Goal: Contribute content: Contribute content

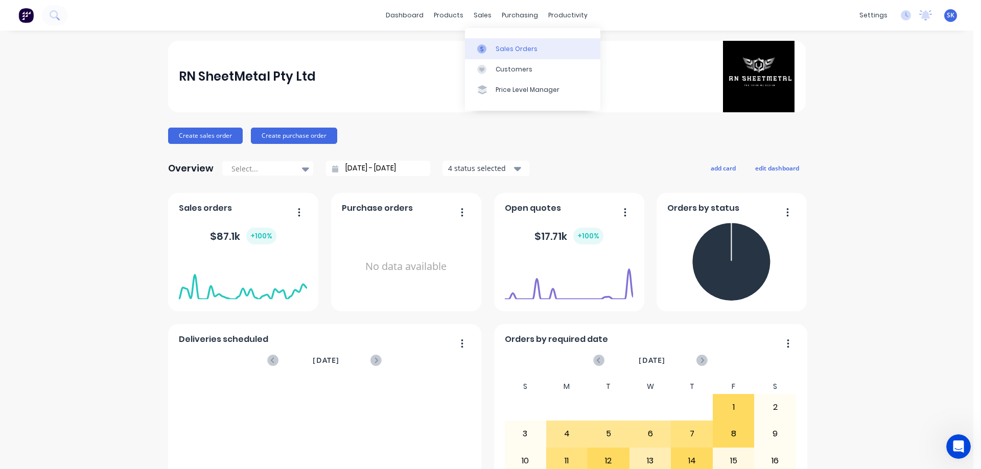
click at [504, 52] on div "Sales Orders" at bounding box center [517, 48] width 42 height 9
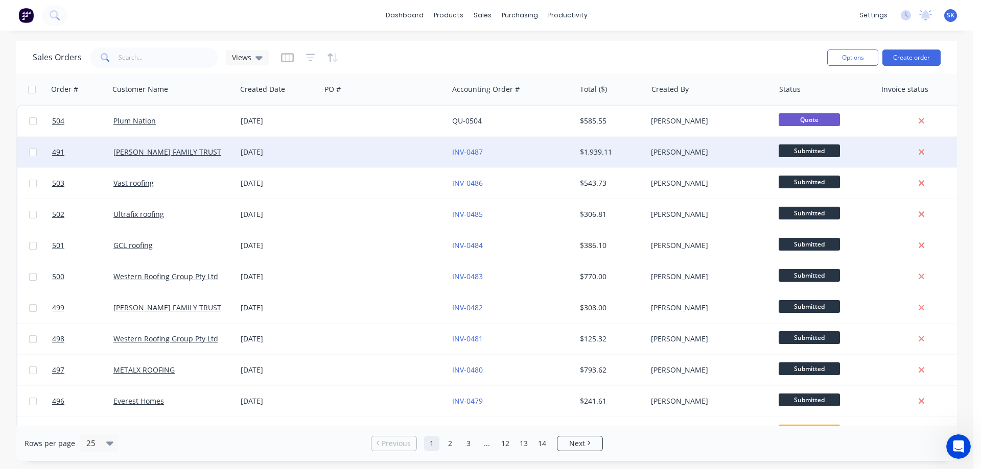
click at [256, 152] on div "[DATE]" at bounding box center [279, 152] width 76 height 10
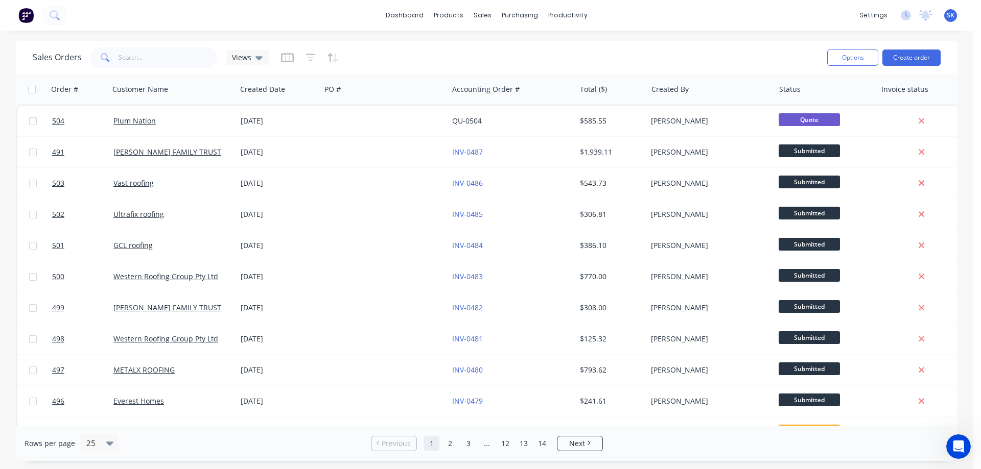
click at [18, 19] on img at bounding box center [25, 15] width 15 height 15
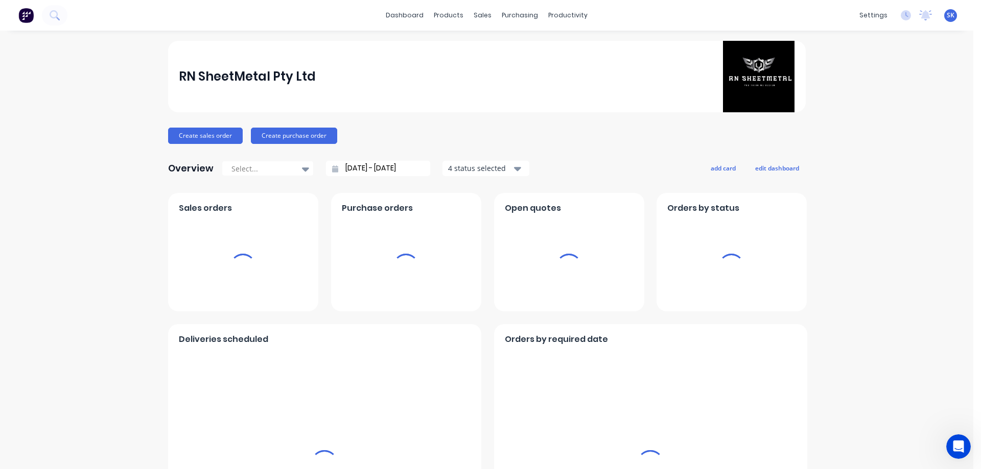
click at [343, 170] on input "[DATE] - [DATE]" at bounding box center [382, 168] width 88 height 15
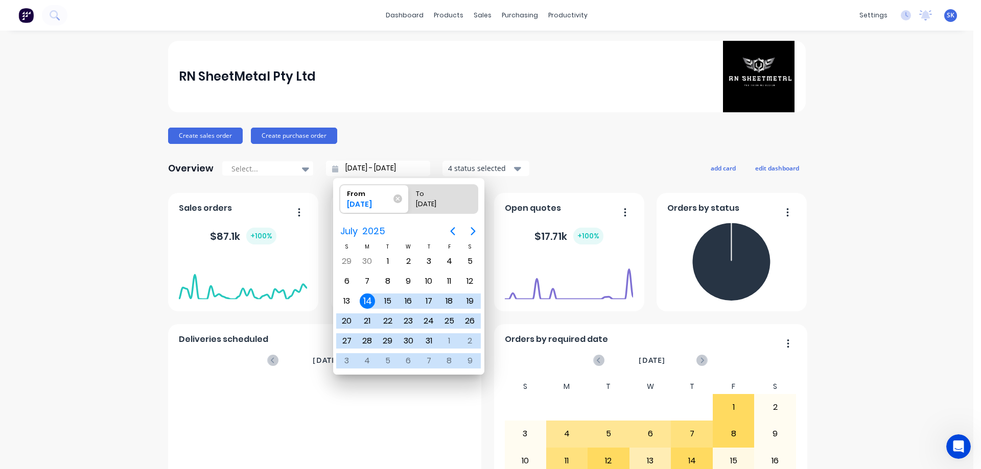
click at [359, 173] on input "[DATE] - [DATE]" at bounding box center [382, 168] width 88 height 15
click at [475, 231] on icon "Next page" at bounding box center [473, 231] width 5 height 8
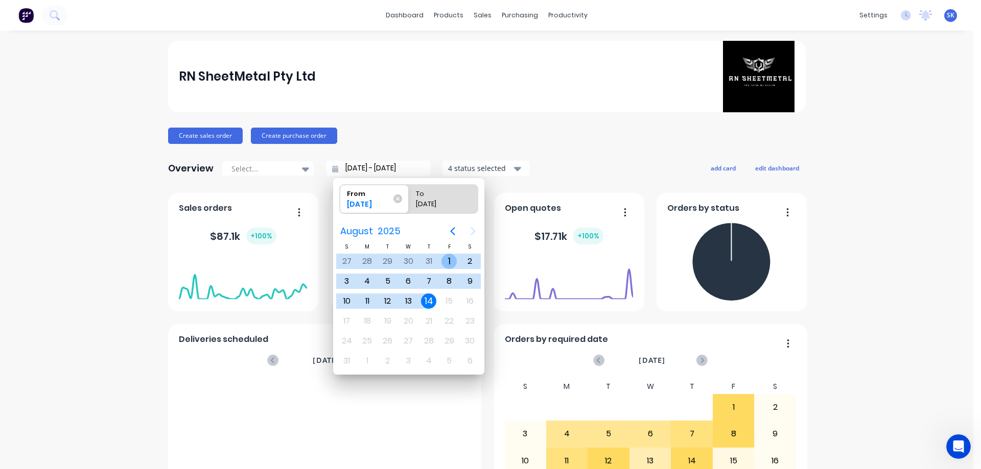
click at [442, 261] on div "1" at bounding box center [448, 261] width 15 height 15
type input "[DATE] - [DATE]"
radio input "false"
radio input "true"
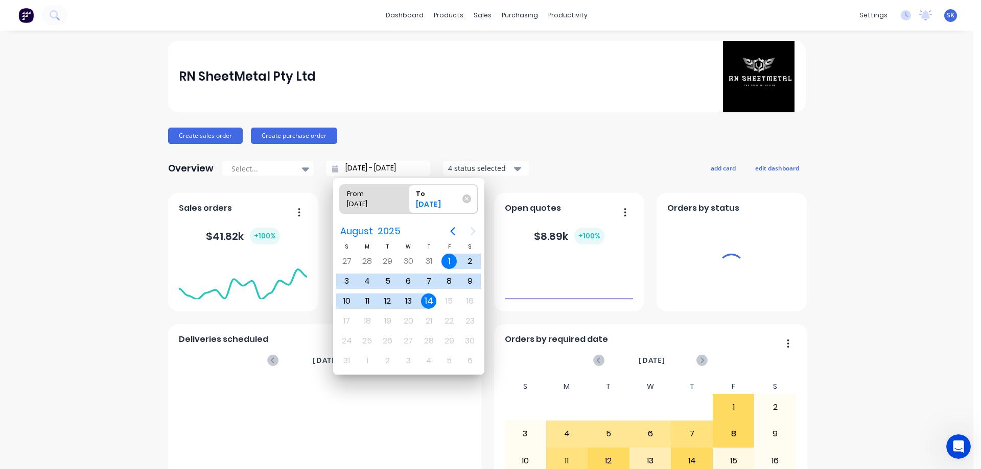
click at [478, 167] on div "4 status selected" at bounding box center [480, 168] width 64 height 11
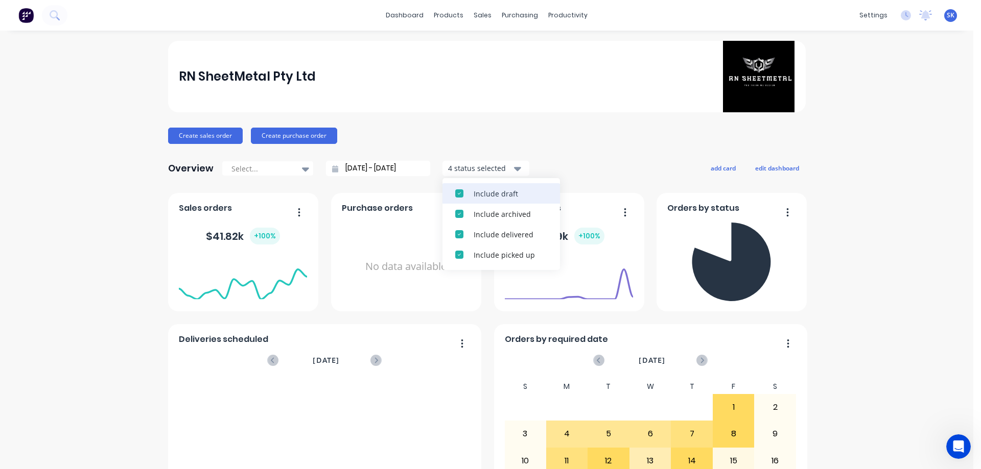
click at [482, 189] on div "Include draft" at bounding box center [511, 194] width 74 height 11
click at [482, 189] on div "Include archived" at bounding box center [511, 194] width 74 height 11
click at [562, 161] on div "Overview Select... [DATE] - [DATE] 2 status selected Include delivered Include …" at bounding box center [487, 168] width 638 height 20
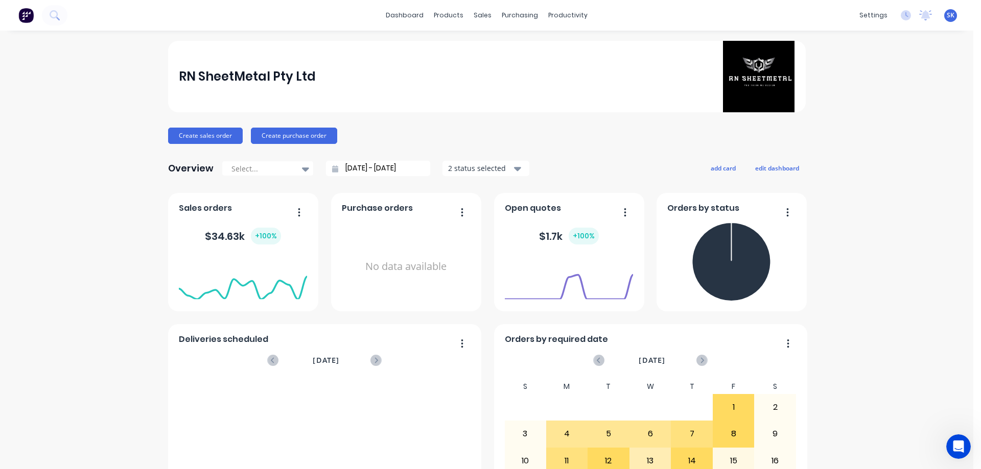
click at [422, 40] on div "dashboard products sales purchasing productivity dashboard products Product Cat…" at bounding box center [486, 234] width 973 height 469
click at [459, 40] on link "Product Catalogue" at bounding box center [495, 48] width 135 height 20
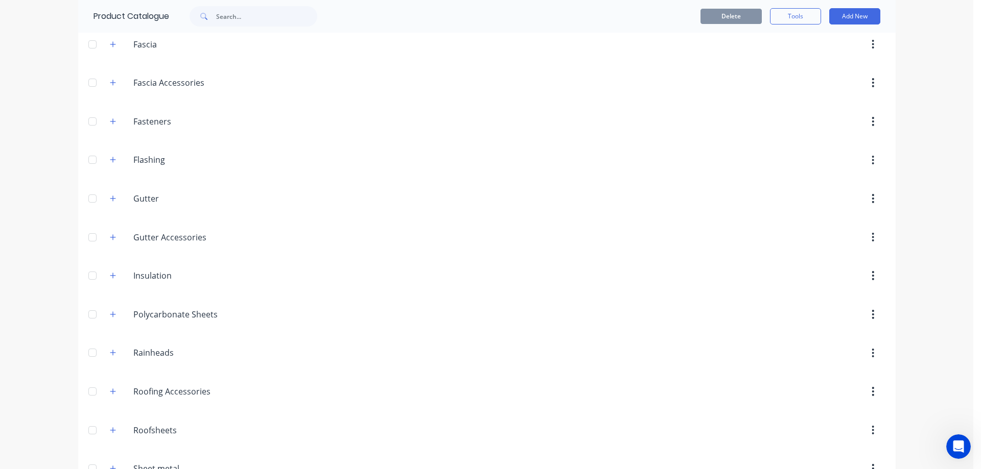
scroll to position [255, 0]
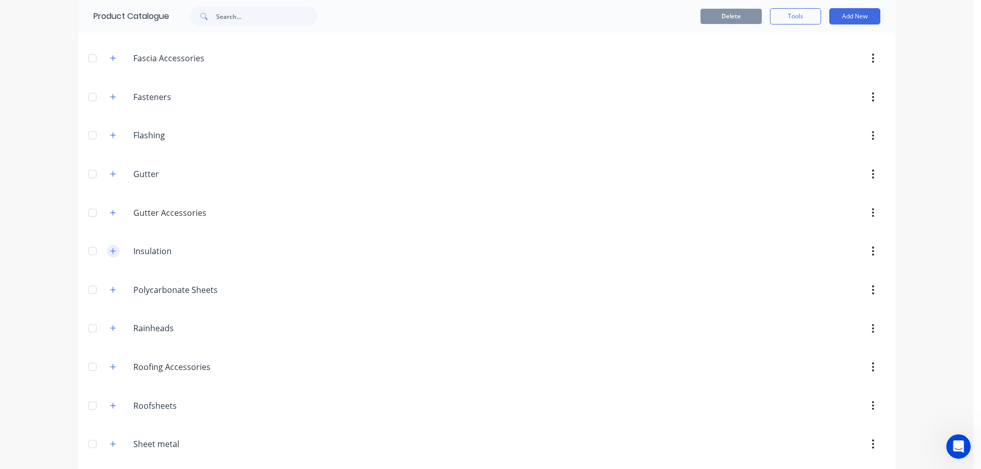
click at [113, 254] on button "button" at bounding box center [113, 251] width 13 height 13
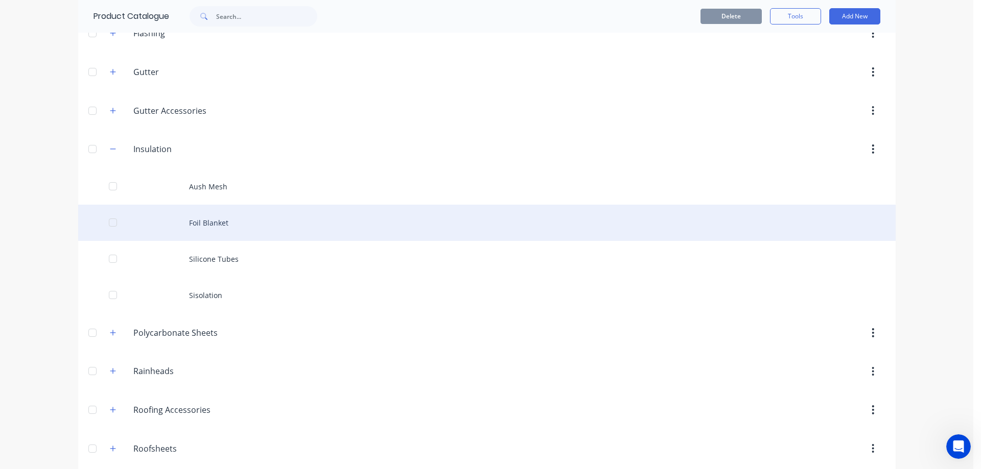
scroll to position [409, 0]
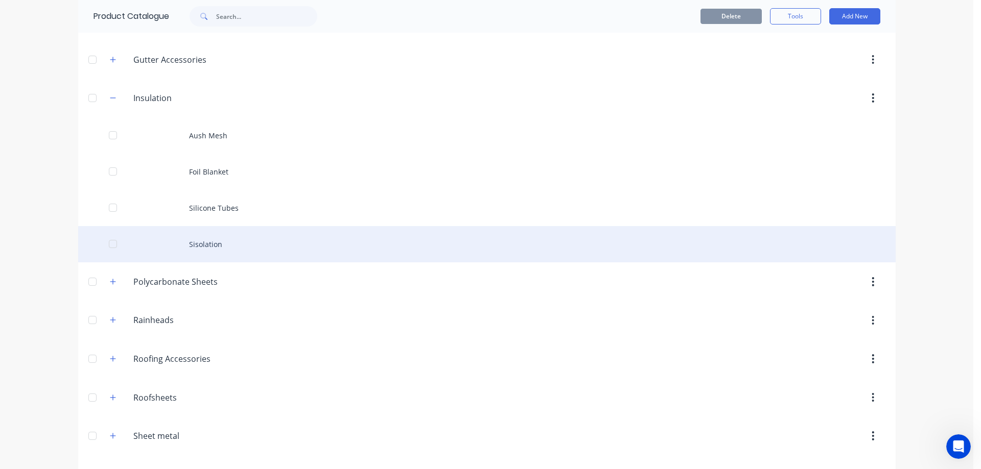
click at [244, 244] on div "Sisolation" at bounding box center [486, 244] width 817 height 36
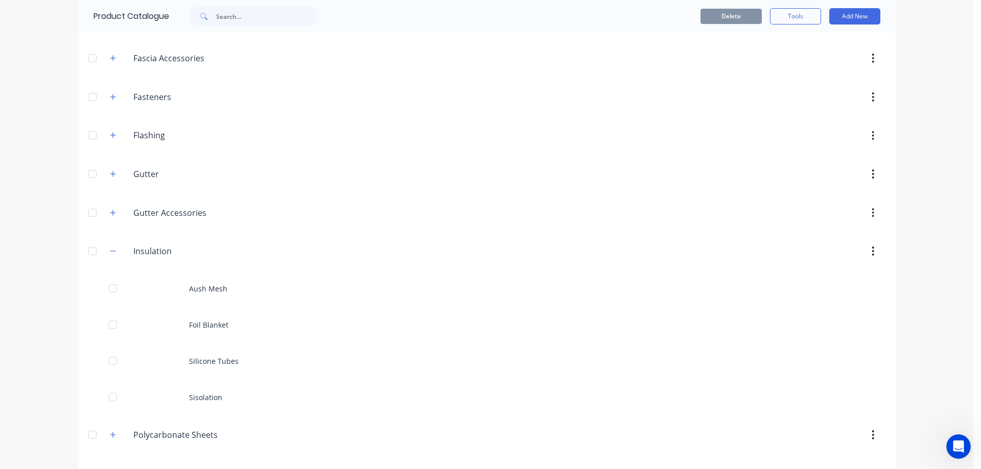
scroll to position [358, 0]
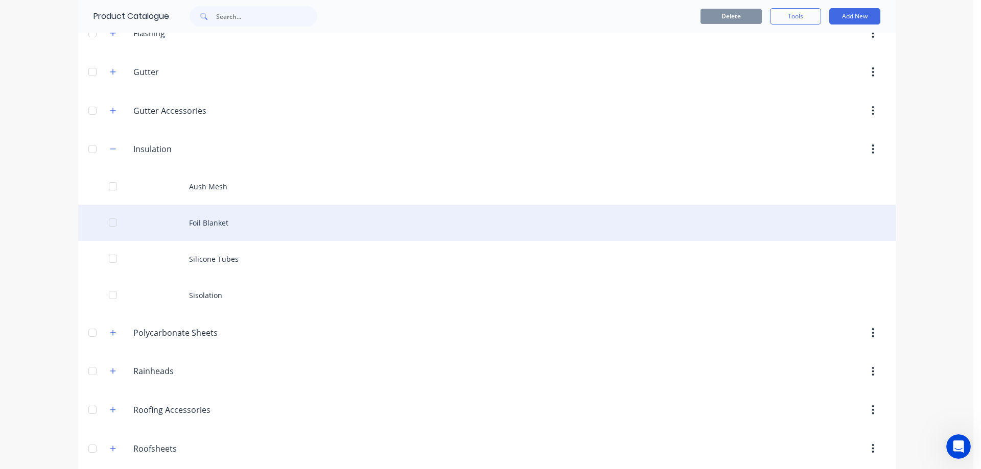
click at [173, 224] on div "Foil Blanket" at bounding box center [486, 223] width 817 height 36
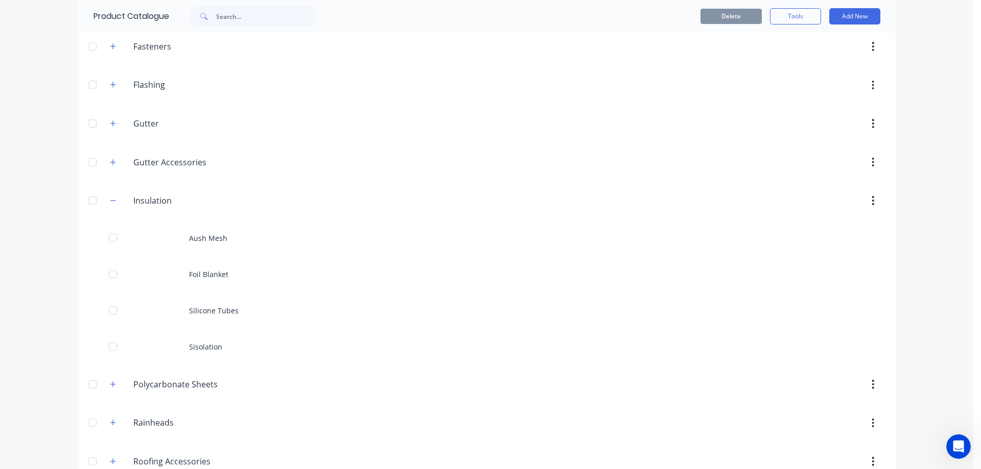
scroll to position [307, 0]
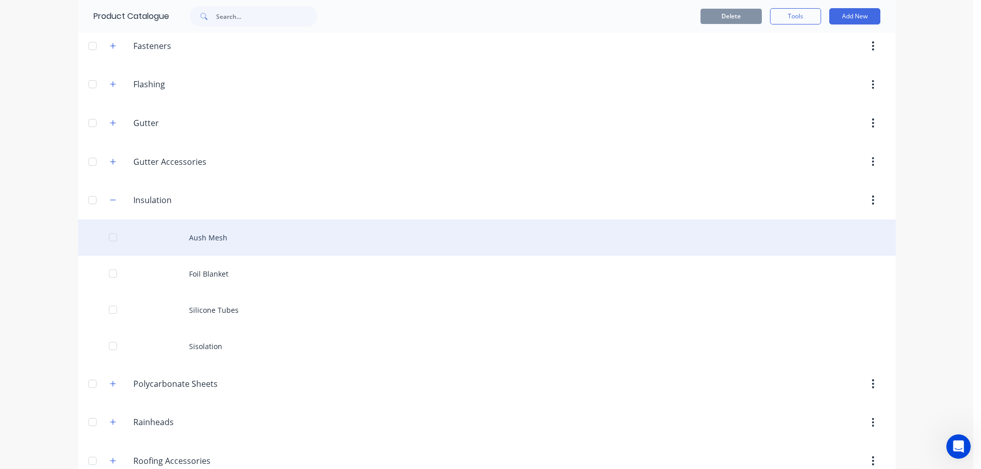
click at [198, 231] on div "Aush Mesh" at bounding box center [486, 238] width 817 height 36
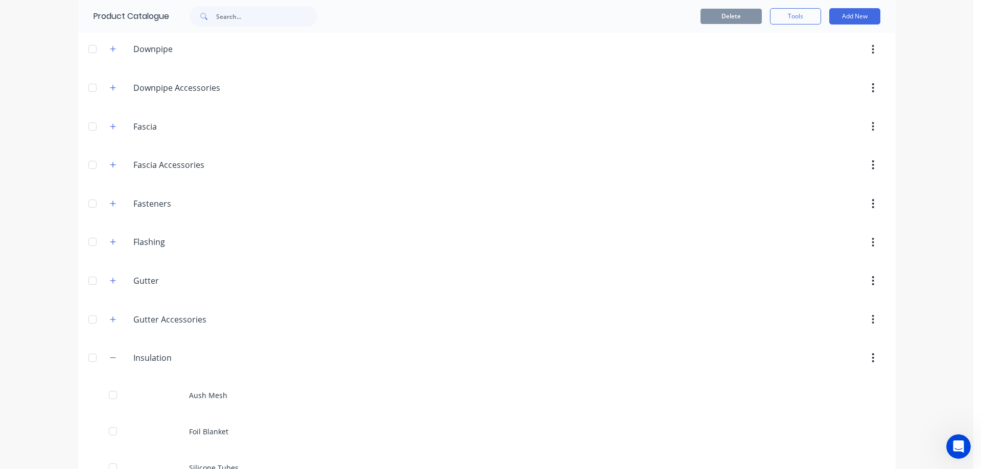
scroll to position [255, 0]
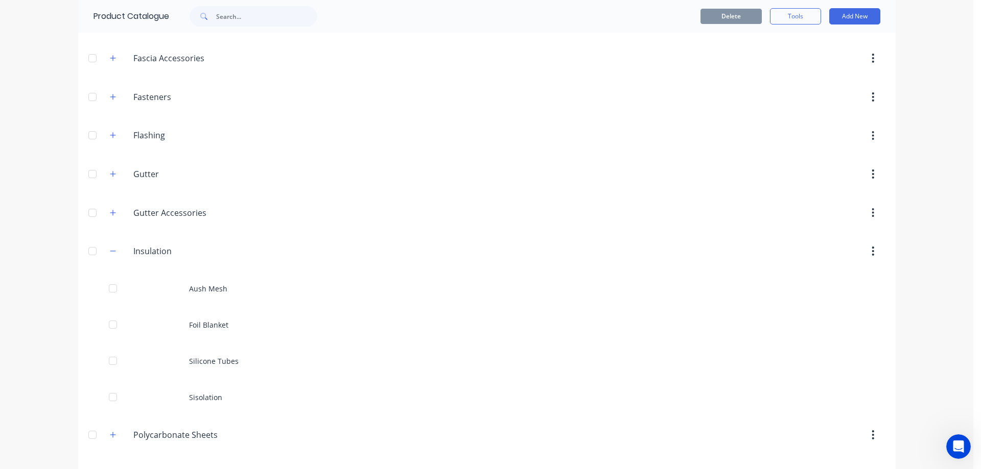
click at [215, 345] on div "Silicone Tubes" at bounding box center [486, 361] width 817 height 36
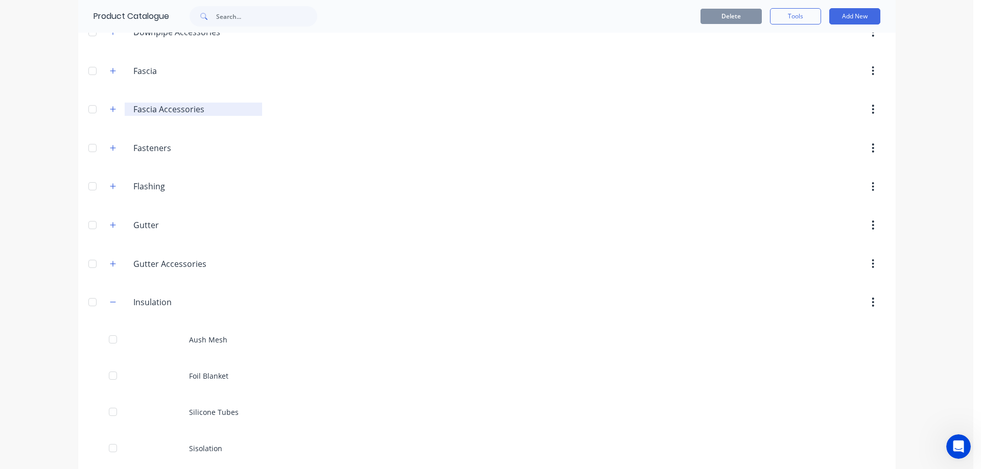
scroll to position [358, 0]
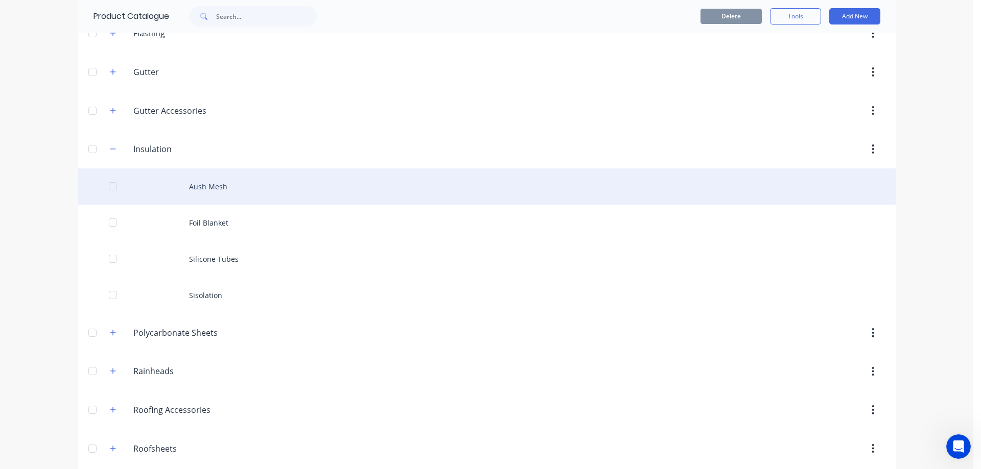
click at [346, 182] on div "Aush Mesh" at bounding box center [486, 187] width 817 height 36
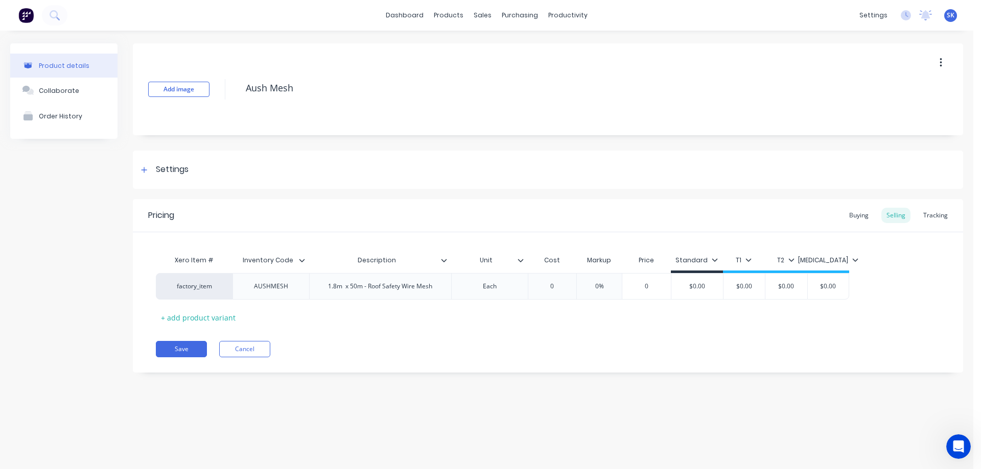
click at [946, 66] on button "button" at bounding box center [941, 63] width 24 height 18
click at [913, 83] on div "Duplicate" at bounding box center [904, 89] width 79 height 15
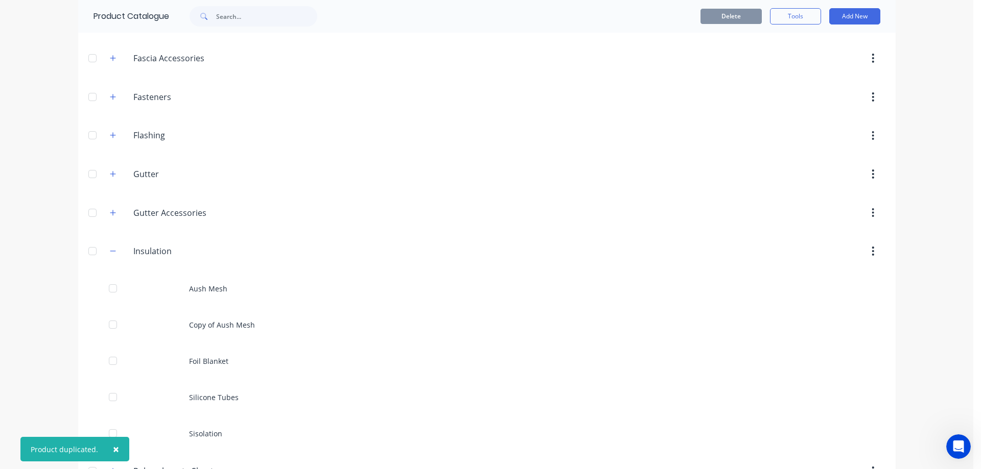
scroll to position [307, 0]
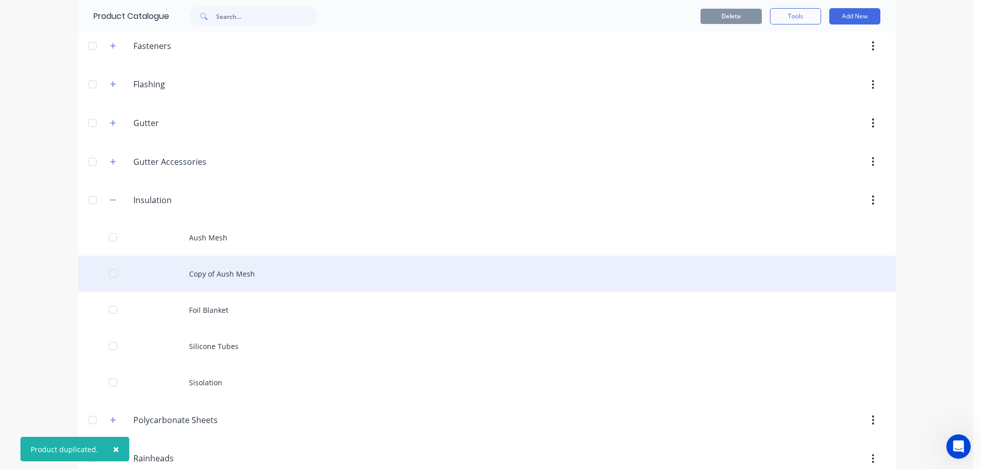
click at [202, 282] on div "Copy of Aush Mesh" at bounding box center [486, 274] width 817 height 36
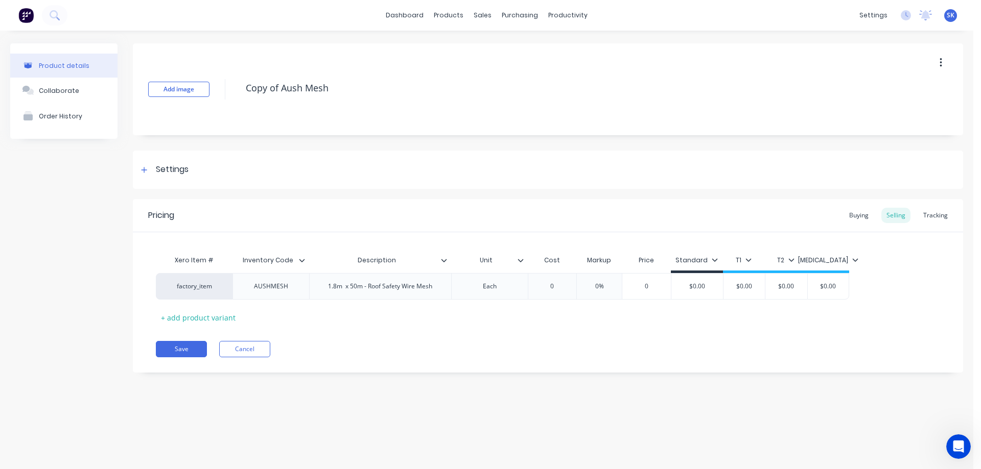
drag, startPoint x: 336, startPoint y: 86, endPoint x: 234, endPoint y: 81, distance: 101.8
click at [234, 81] on div "Add image Copy of Aush Mesh" at bounding box center [548, 89] width 830 height 92
type textarea "x"
type textarea "s"
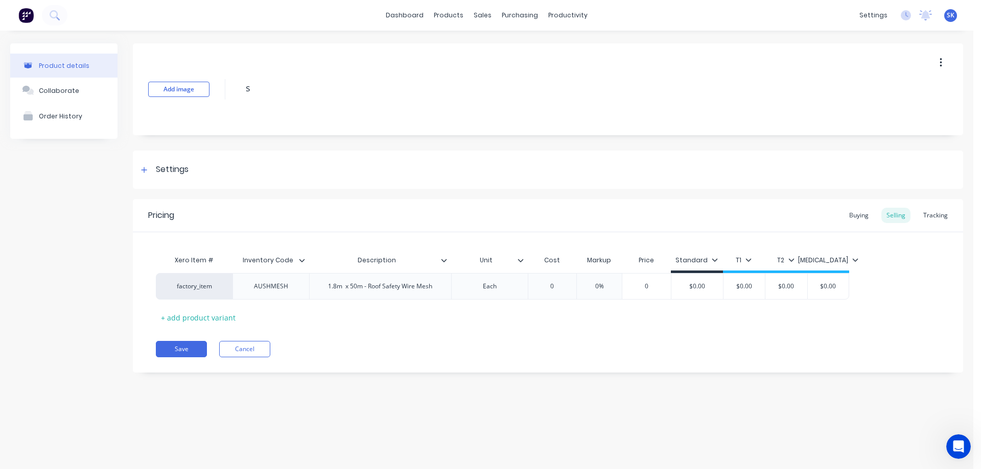
type textarea "x"
type textarea "sp"
type textarea "x"
type textarea "spr"
type textarea "x"
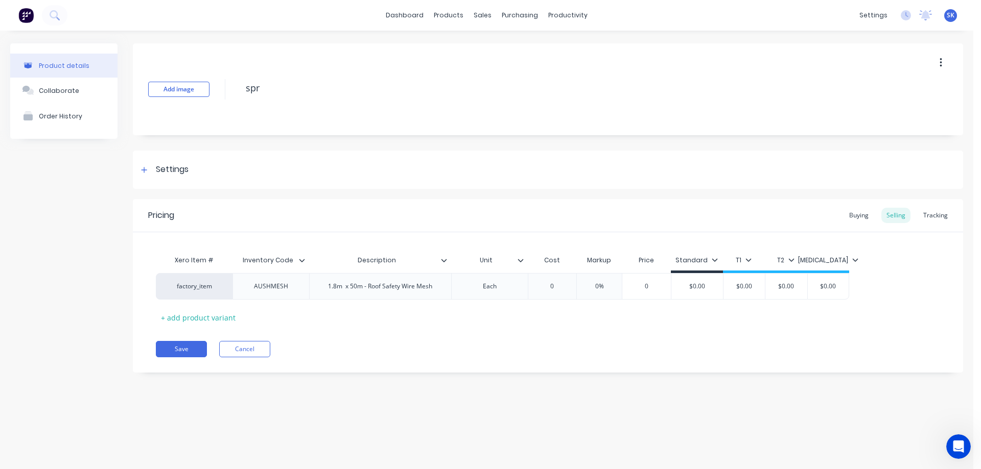
type textarea "sp"
type textarea "x"
type textarea "s"
type textarea "x"
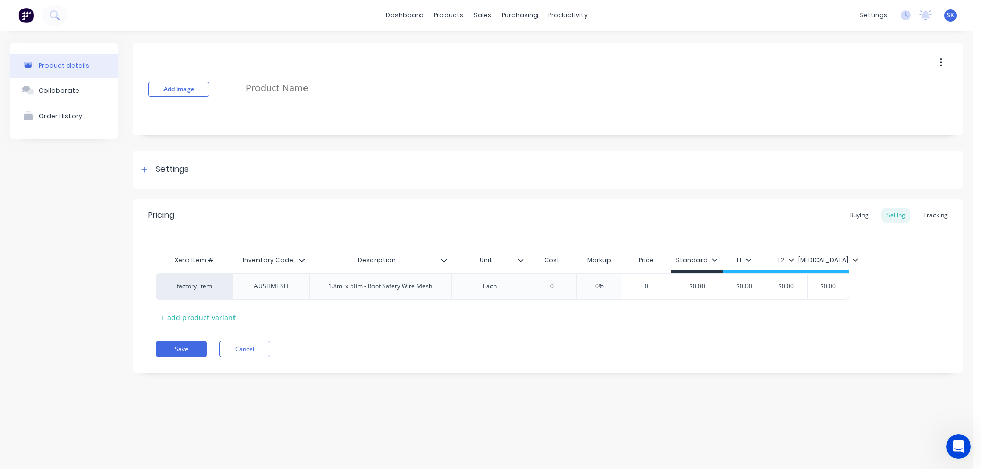
type textarea "S"
type textarea "x"
type textarea "SP"
type textarea "x"
type textarea "SPR"
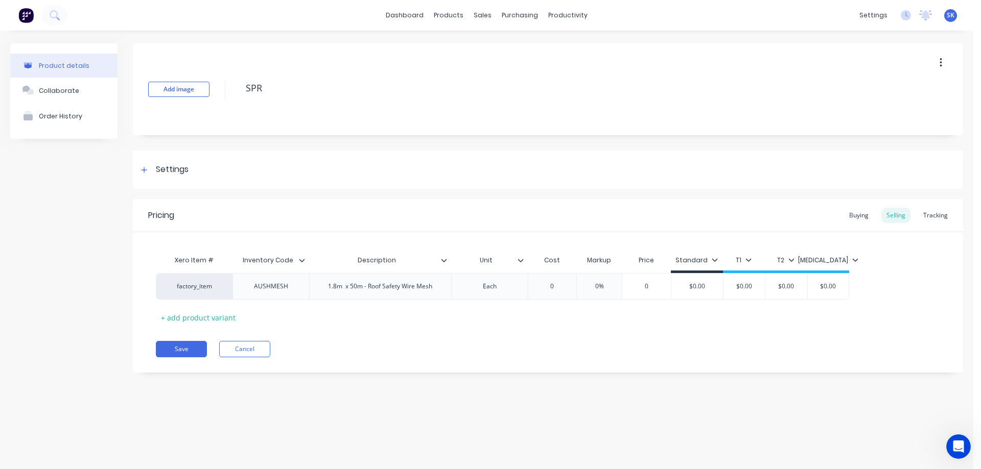
type textarea "x"
type textarea "SPRA"
type textarea "x"
type textarea "SPRAY"
type textarea "x"
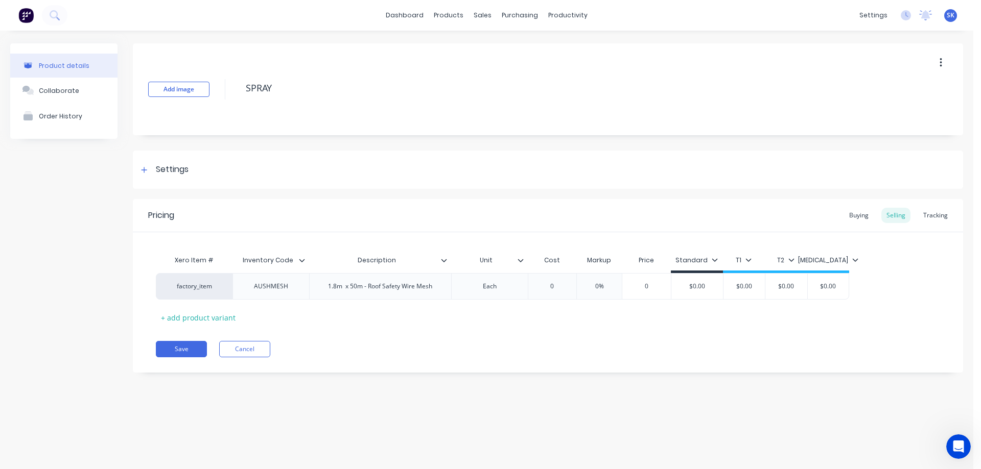
type textarea "SPRAY"
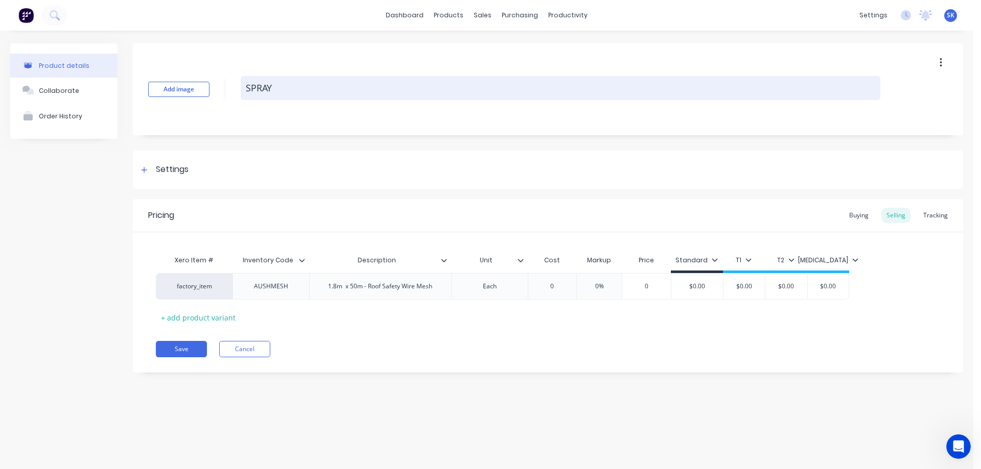
click at [299, 94] on textarea "SPRAY" at bounding box center [561, 88] width 640 height 24
type textarea "x"
type textarea "SPRAY"
type textarea "x"
type textarea "SPRAY PA"
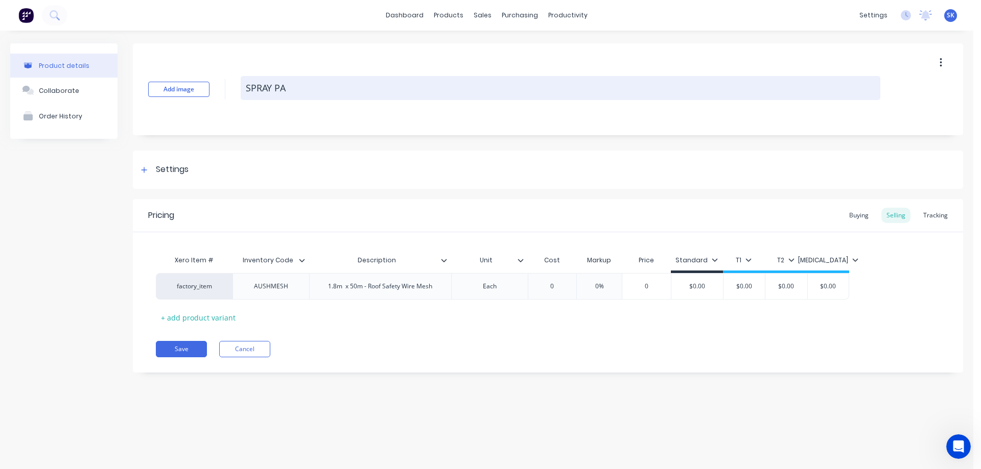
type textarea "x"
type textarea "SPRAY PAIN"
type textarea "x"
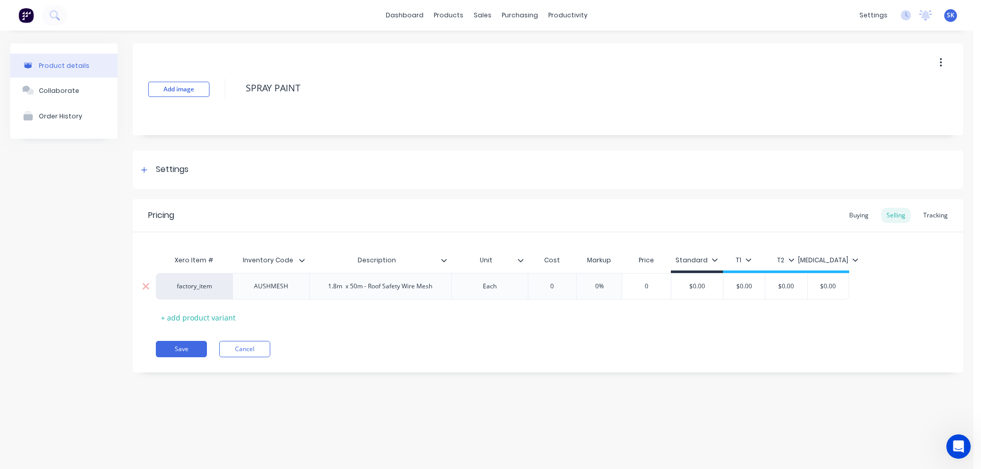
click at [297, 287] on div "AUSHMESH" at bounding box center [270, 286] width 77 height 27
type textarea "SPRAY PAINT"
type textarea "x"
type textarea "SPRAY PAINT"
click at [294, 288] on div "AUSHMESH" at bounding box center [271, 286] width 51 height 13
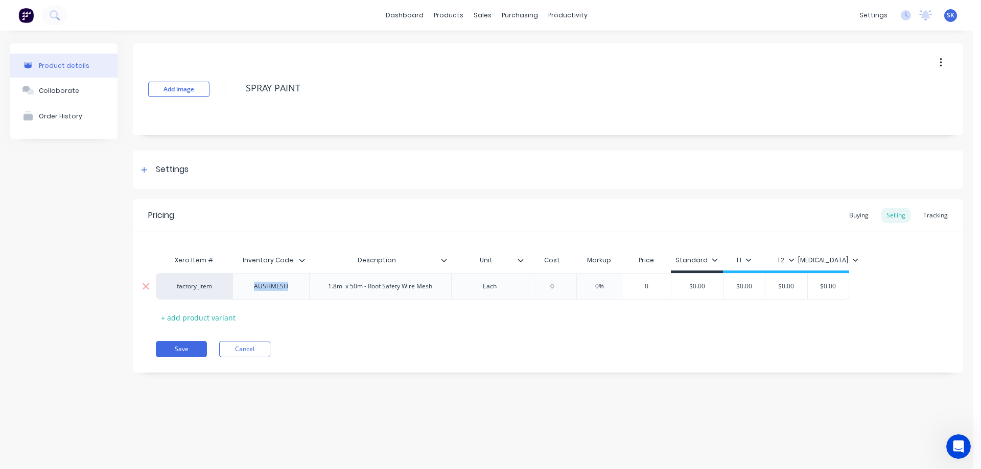
drag, startPoint x: 292, startPoint y: 288, endPoint x: 254, endPoint y: 291, distance: 38.4
click at [254, 291] on div "AUSHMESH" at bounding box center [271, 286] width 51 height 13
type textarea "x"
click at [432, 288] on div "1.8m x 50m - Roof Safety Wire Mesh" at bounding box center [380, 286] width 121 height 13
drag, startPoint x: 432, startPoint y: 288, endPoint x: 321, endPoint y: 290, distance: 110.9
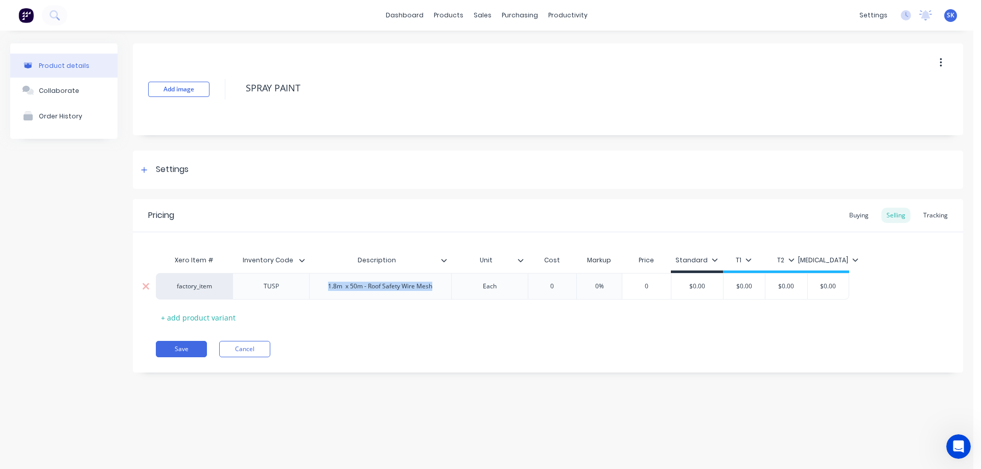
click at [325, 292] on div "1.8m x 50m - Roof Safety Wire Mesh" at bounding box center [380, 286] width 121 height 13
click at [381, 288] on div "Touch Up Spray Paint" at bounding box center [380, 286] width 77 height 13
click at [398, 286] on div "Spray Paint" at bounding box center [380, 286] width 51 height 13
click at [150, 173] on div "Settings" at bounding box center [163, 169] width 51 height 13
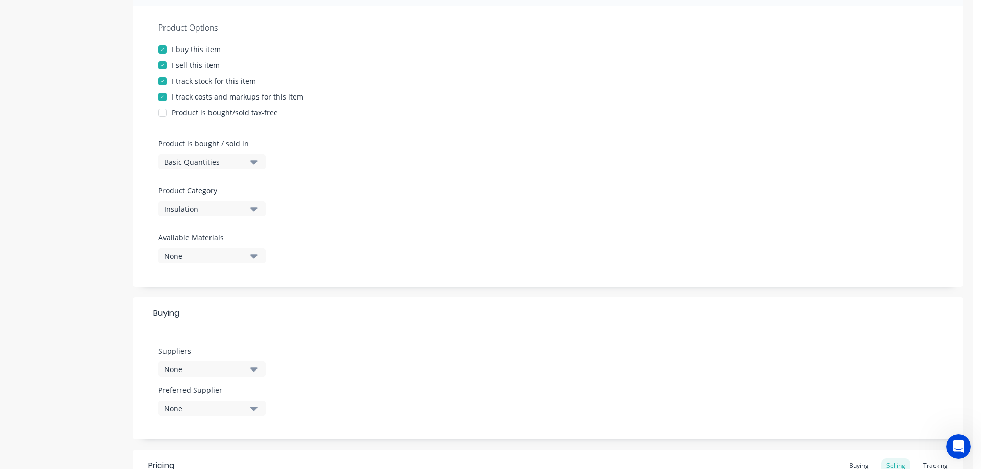
scroll to position [204, 0]
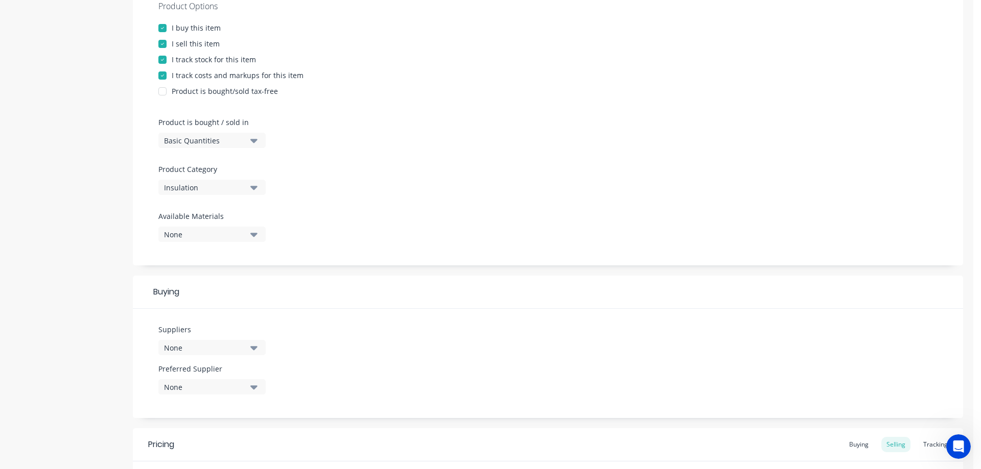
click at [248, 232] on button "None" at bounding box center [211, 234] width 107 height 15
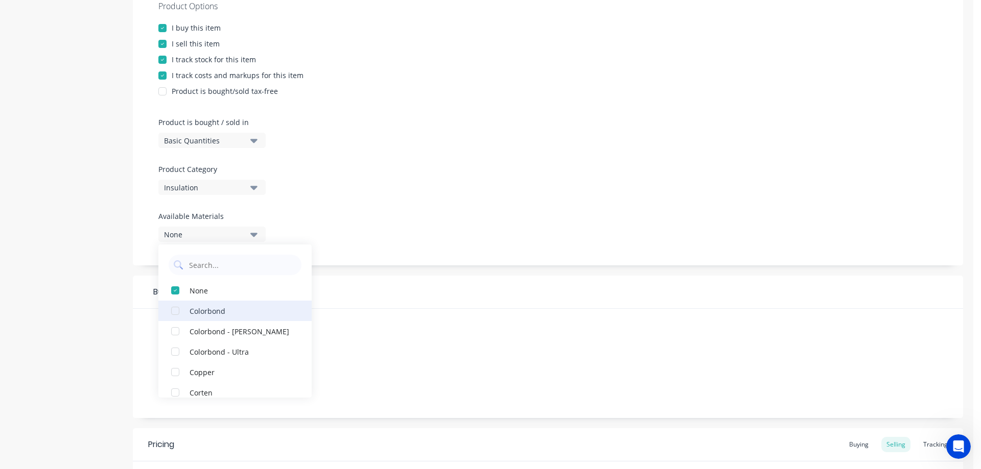
click at [175, 314] on div "button" at bounding box center [175, 311] width 20 height 20
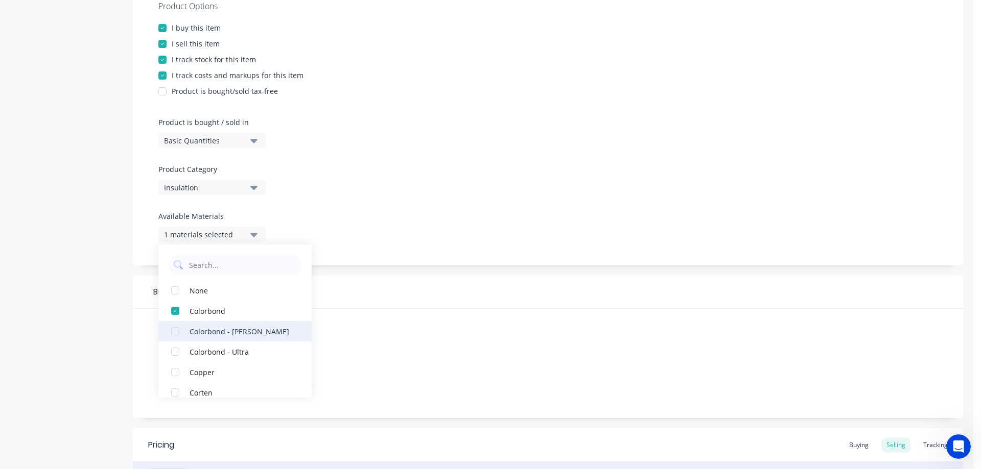
click at [175, 331] on div "button" at bounding box center [175, 331] width 20 height 20
click at [176, 349] on div "button" at bounding box center [175, 352] width 20 height 20
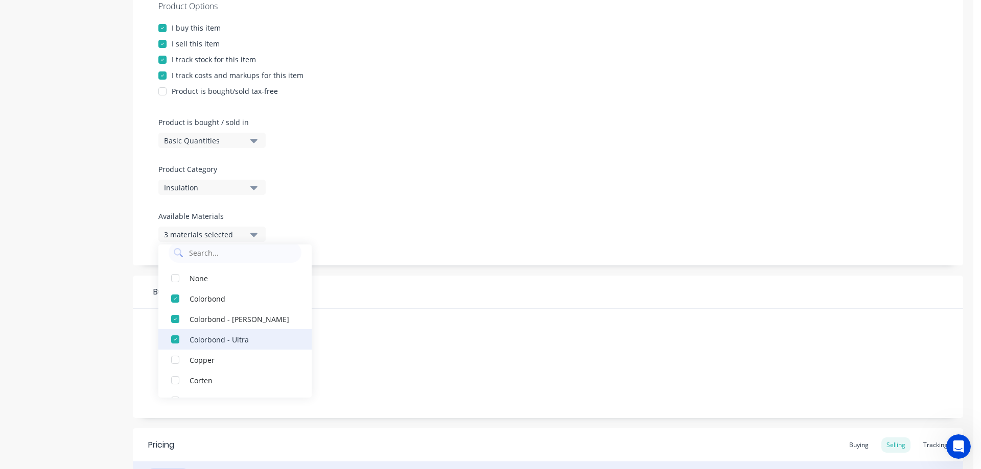
scroll to position [0, 0]
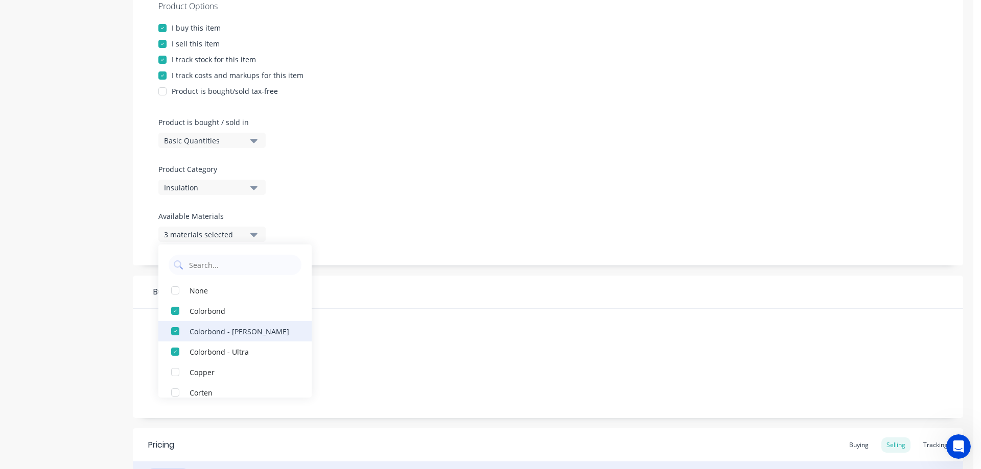
click at [172, 328] on div "button" at bounding box center [175, 331] width 20 height 20
click at [173, 331] on div "button" at bounding box center [175, 331] width 20 height 20
click at [365, 294] on div "Buying" at bounding box center [548, 292] width 830 height 33
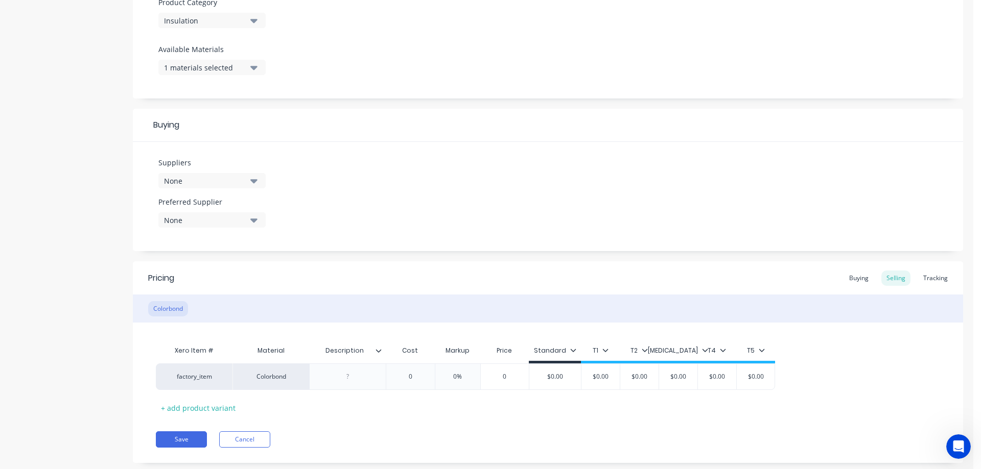
scroll to position [393, 0]
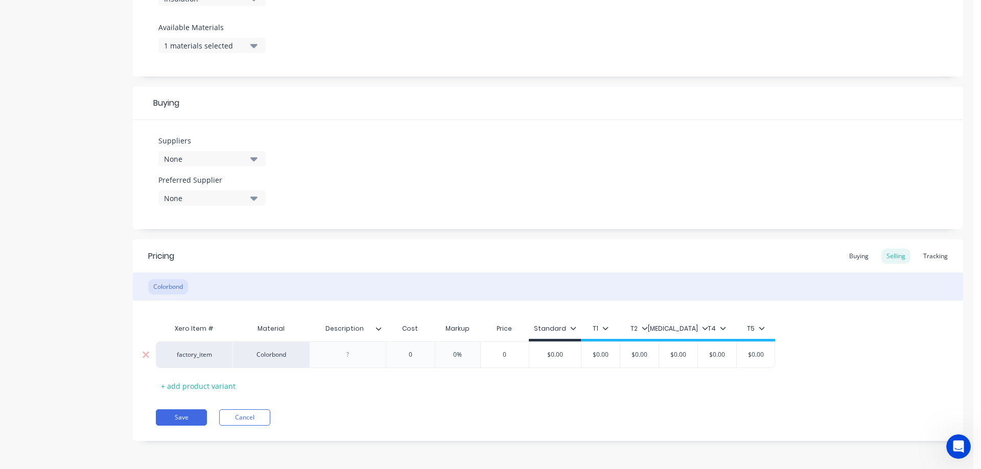
click at [360, 361] on div at bounding box center [347, 354] width 51 height 13
type textarea "x"
click at [350, 352] on div at bounding box center [347, 354] width 51 height 13
paste div
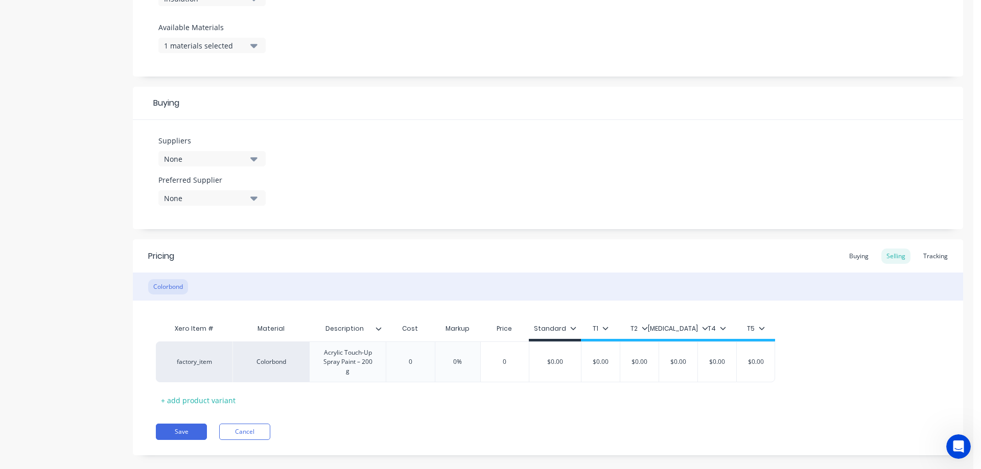
type textarea "x"
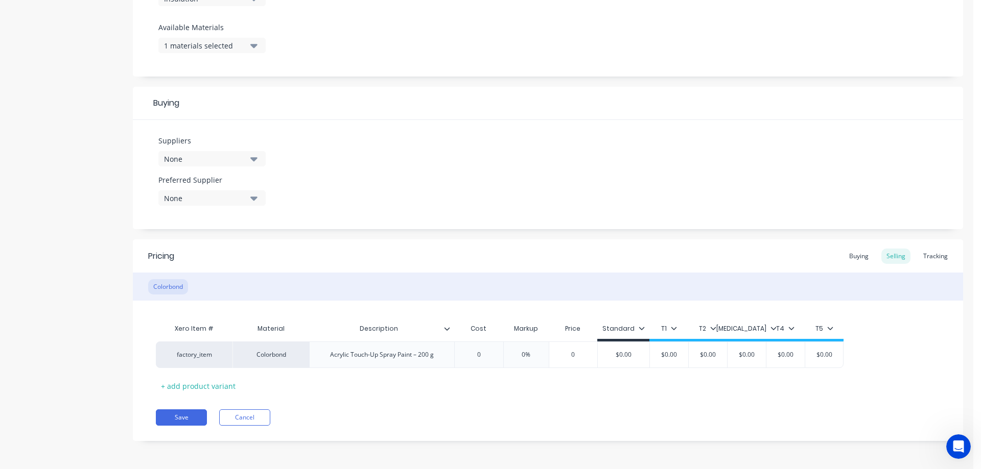
click at [383, 400] on div "Pricing Buying Selling Tracking Colorbond Xero Item # Material Description Cost…" at bounding box center [548, 341] width 830 height 202
type input "0"
click at [485, 359] on input "0" at bounding box center [478, 354] width 51 height 9
type textarea "x"
type input "1"
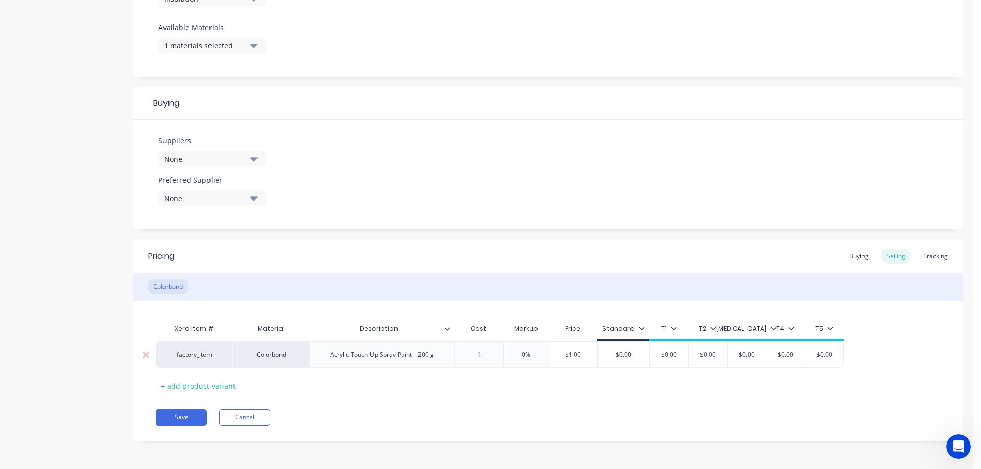
type textarea "x"
type input "17."
type textarea "x"
type input "17.4"
type textarea "x"
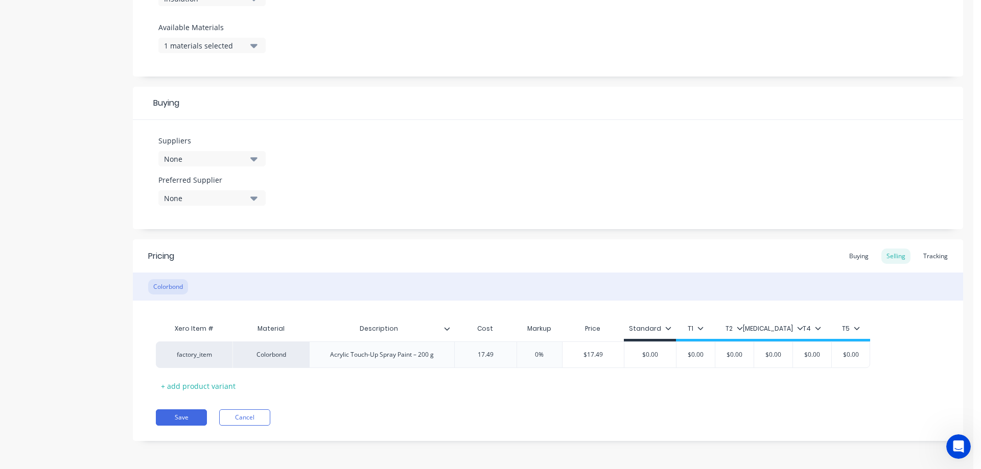
type input "17.49"
click at [539, 386] on div "Xero Item # Material Description Cost Markup Price Standard T1 T2 [MEDICAL_DATA…" at bounding box center [548, 357] width 784 height 76
click at [369, 356] on div "Acrylic Touch-Up Spray Paint – 200 g" at bounding box center [382, 354] width 120 height 13
click at [448, 332] on div at bounding box center [451, 328] width 6 height 9
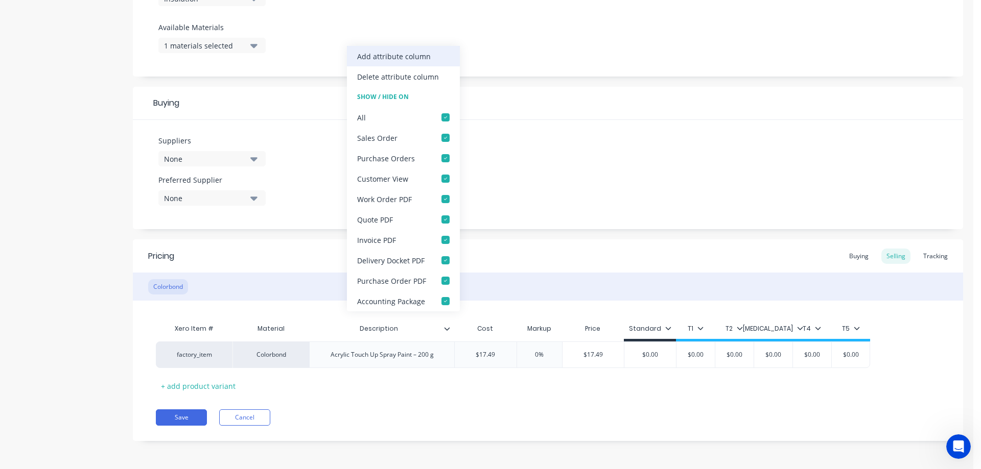
click at [387, 57] on div "Add attribute column" at bounding box center [394, 56] width 74 height 11
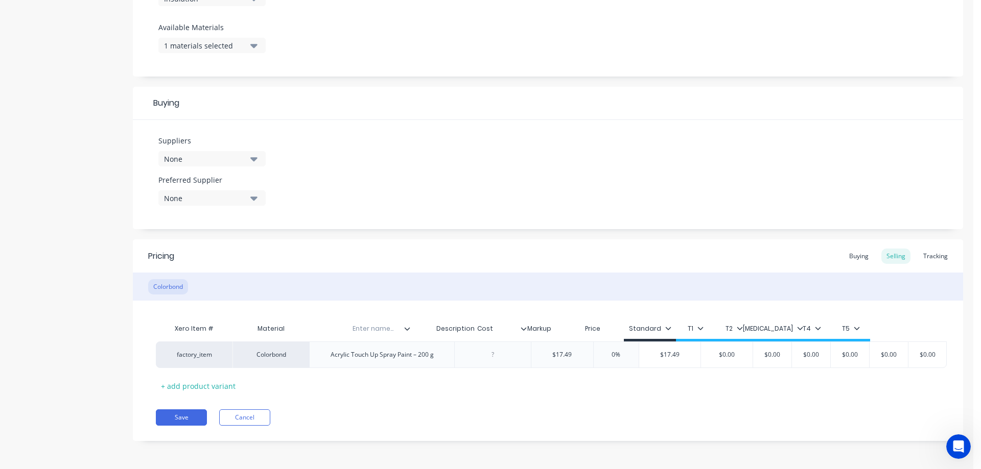
drag, startPoint x: 492, startPoint y: 336, endPoint x: 371, endPoint y: 336, distance: 121.1
click at [371, 336] on div "Xero Item # Material Description Enter name... Cost Markup Price Standard T1 T2…" at bounding box center [551, 330] width 791 height 23
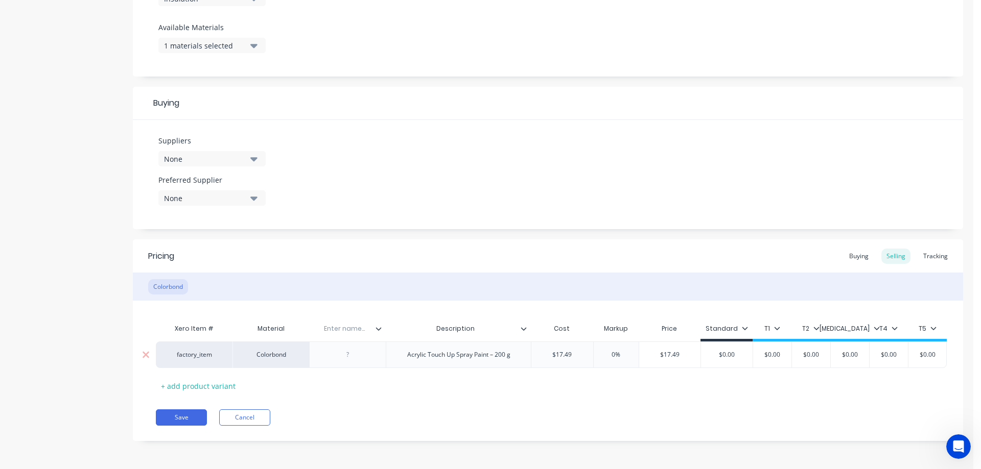
click at [364, 353] on div at bounding box center [347, 354] width 51 height 13
type textarea "x"
click at [357, 331] on input "text" at bounding box center [344, 328] width 70 height 9
type input "Inventory ID"
type textarea "x"
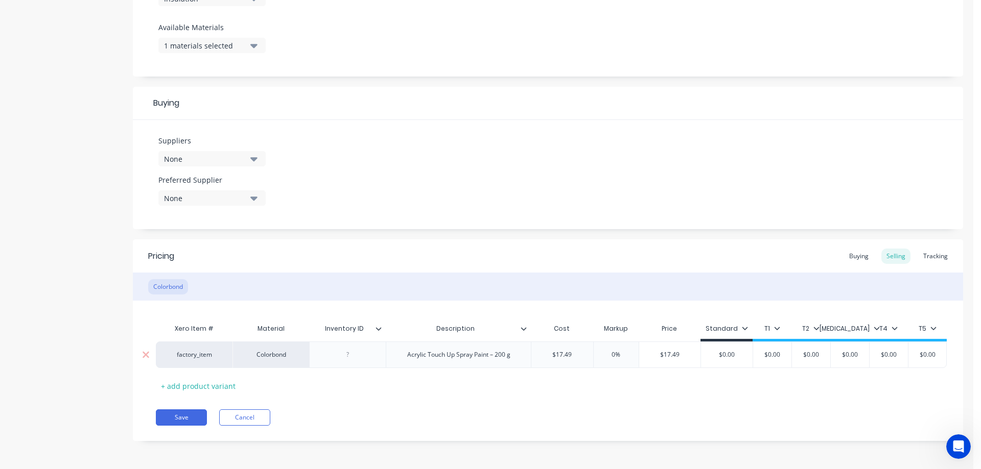
click at [351, 354] on div at bounding box center [347, 354] width 51 height 13
click at [382, 384] on div "Xero Item # Material Inventory ID Description Cost Markup Price Standard T1 T2 …" at bounding box center [548, 357] width 784 height 76
click at [170, 414] on button "Save" at bounding box center [181, 418] width 51 height 16
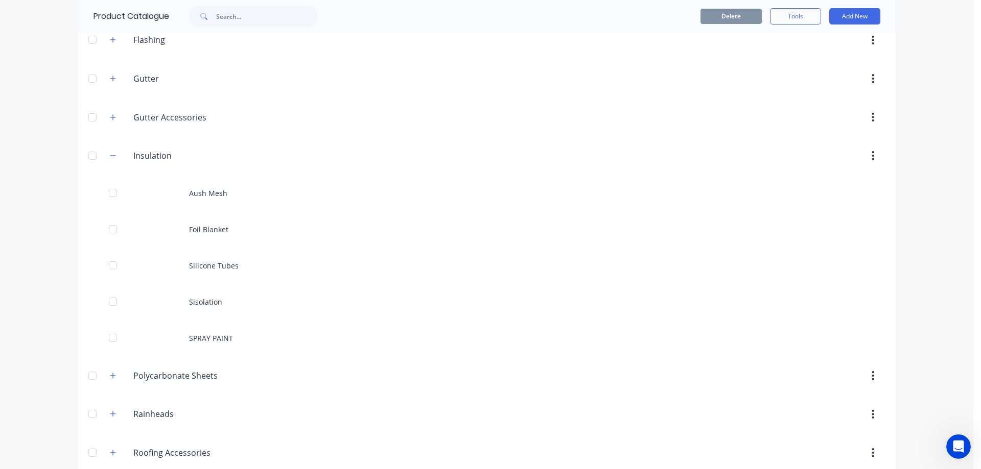
scroll to position [358, 0]
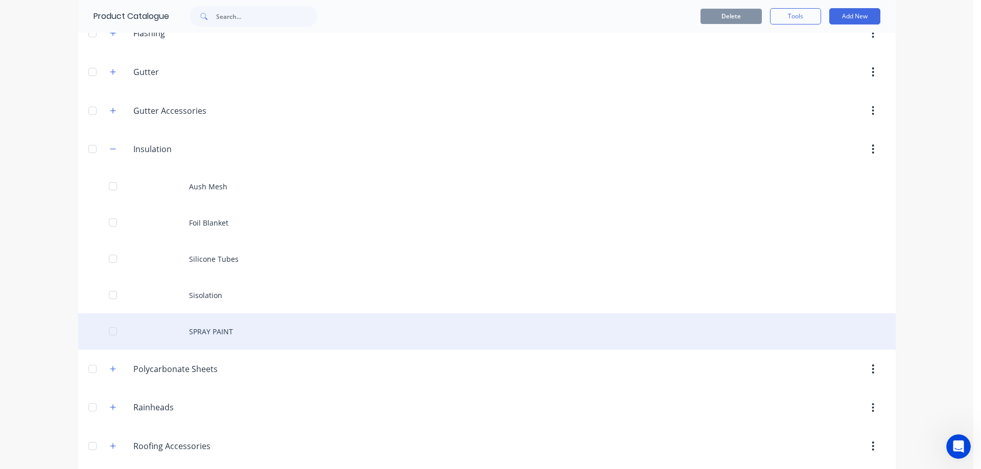
click at [201, 331] on div "SPRAY PAINT" at bounding box center [486, 332] width 817 height 36
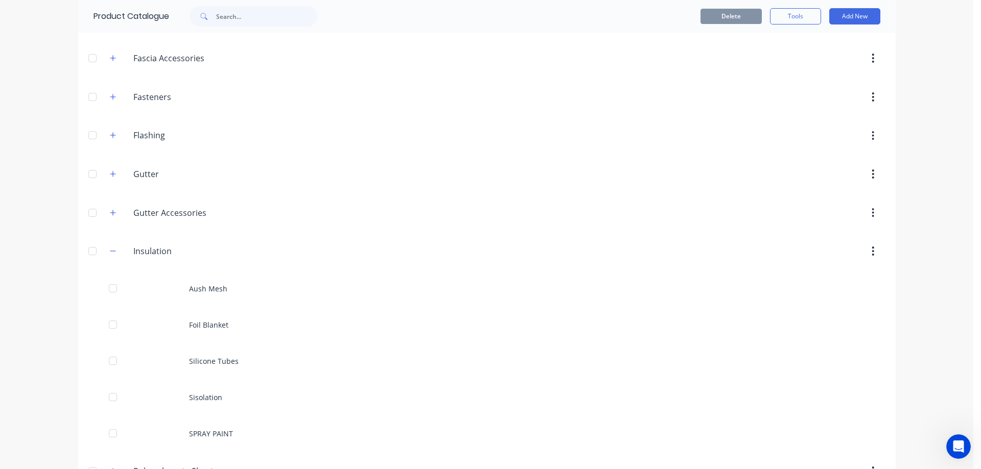
scroll to position [358, 0]
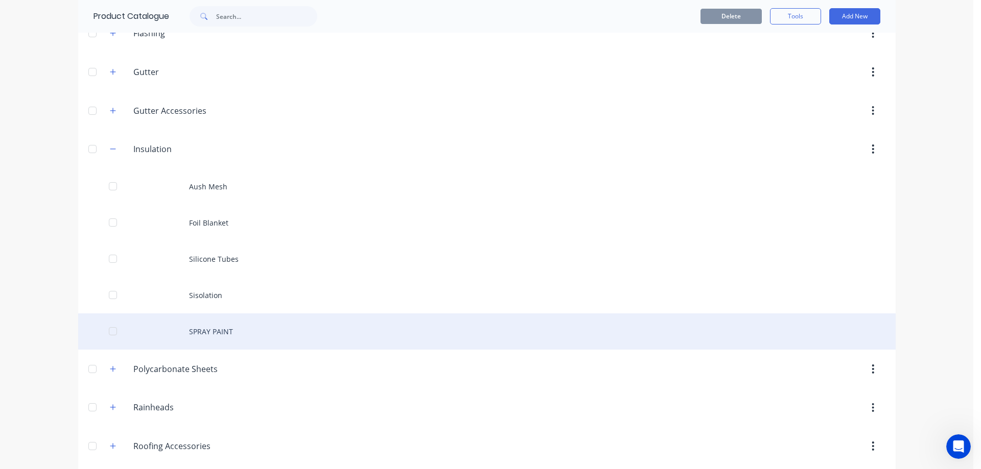
click at [219, 333] on div "SPRAY PAINT" at bounding box center [486, 332] width 817 height 36
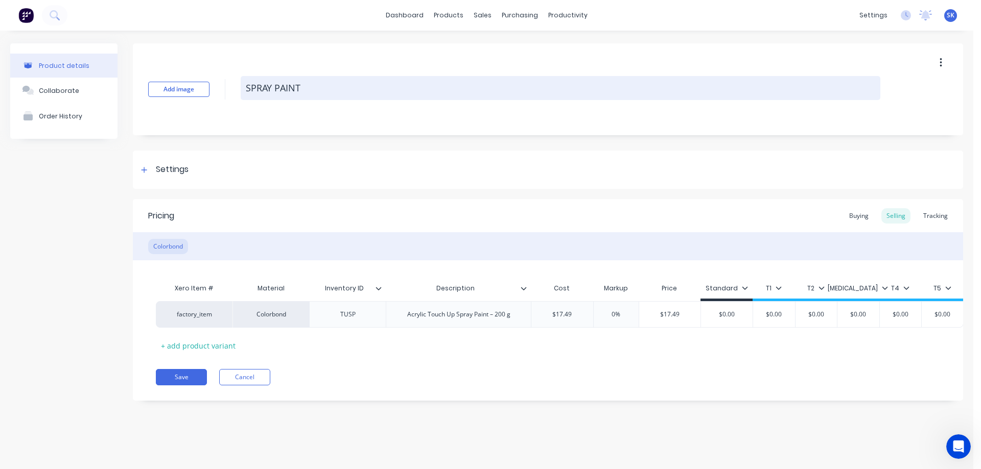
drag, startPoint x: 309, startPoint y: 83, endPoint x: 245, endPoint y: 85, distance: 64.4
click at [245, 85] on textarea "SPRAY PAINT" at bounding box center [561, 88] width 640 height 24
type textarea "x"
type textarea "S"
type textarea "x"
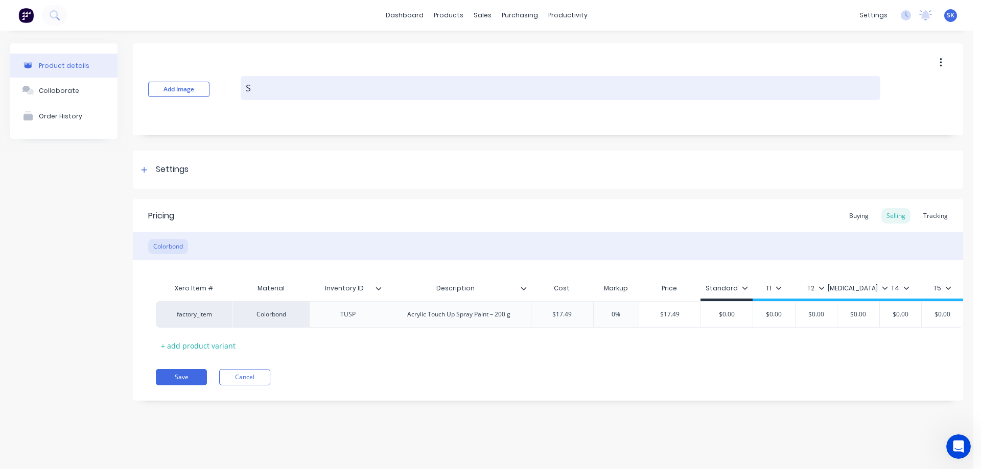
type textarea "Sp"
type textarea "x"
type textarea "Spr"
type textarea "x"
type textarea "Spra"
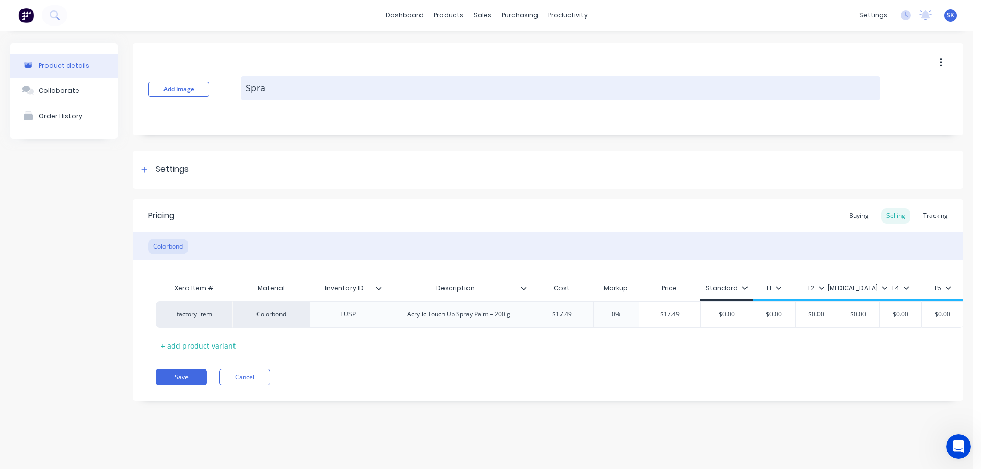
type textarea "x"
type textarea "Spray"
type textarea "x"
type textarea "Spray"
type textarea "x"
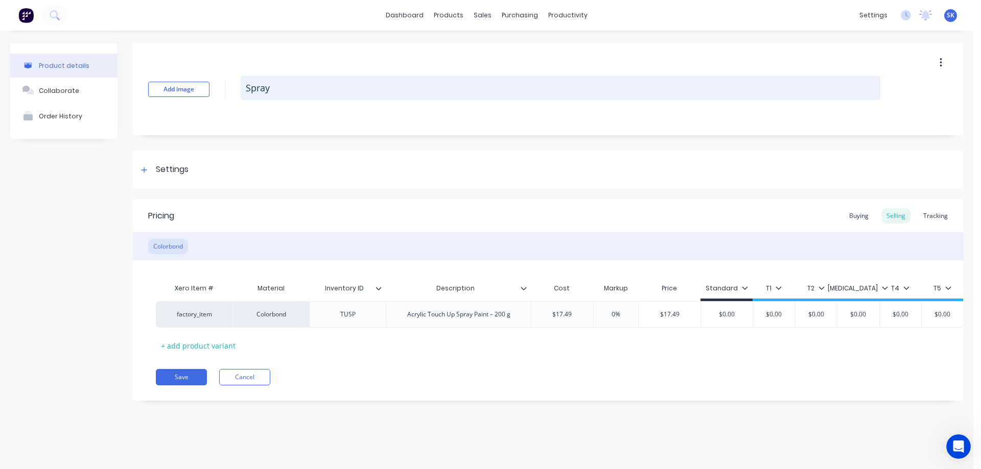
type textarea "Spray P"
type textarea "x"
type textarea "Spray Pa"
type textarea "x"
type textarea "Spray Pai"
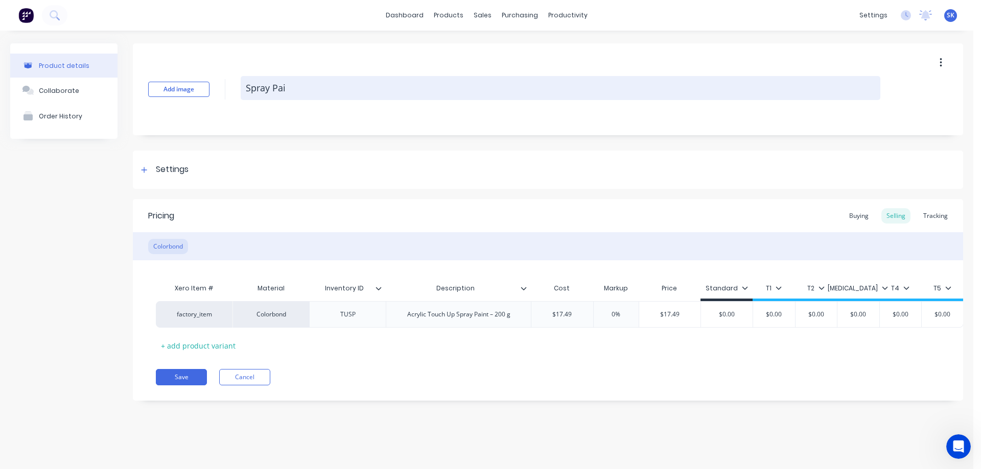
type textarea "x"
type textarea "Spray Pain"
type textarea "x"
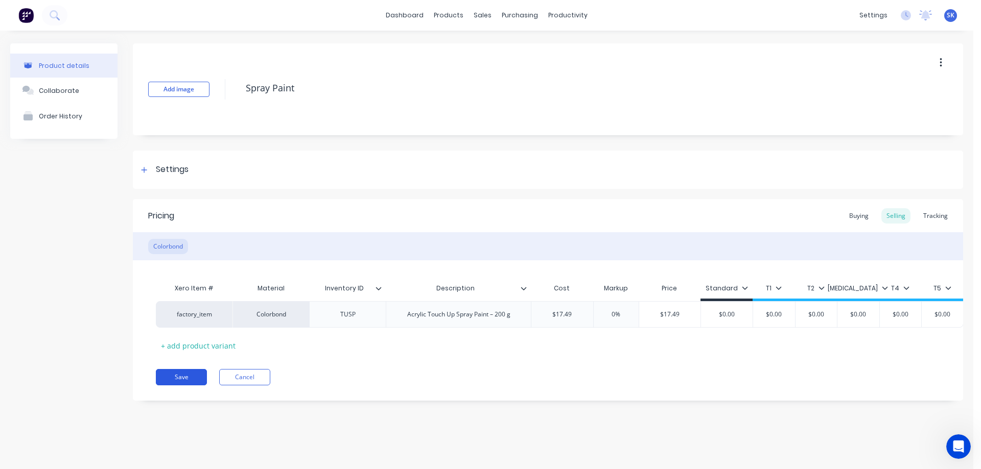
type textarea "Spray Paint"
type textarea "x"
type textarea "Spray Paint"
click at [174, 386] on button "Save" at bounding box center [181, 377] width 51 height 16
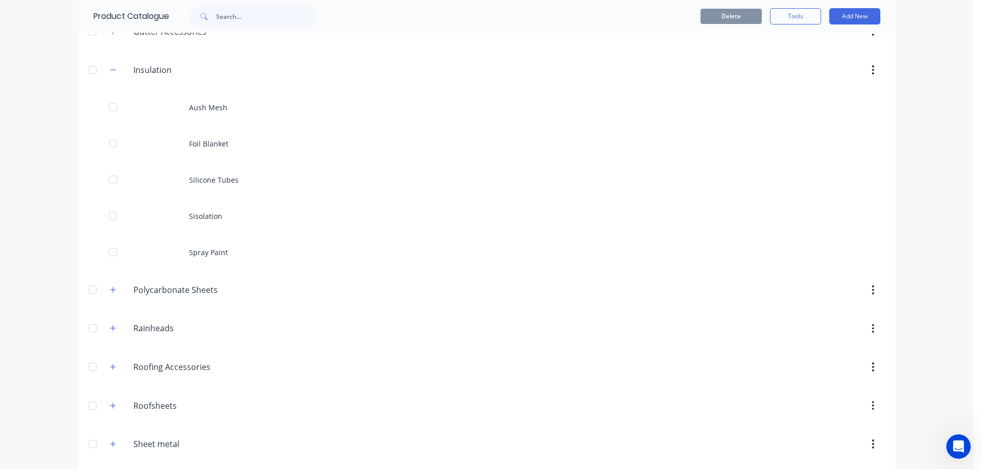
scroll to position [460, 0]
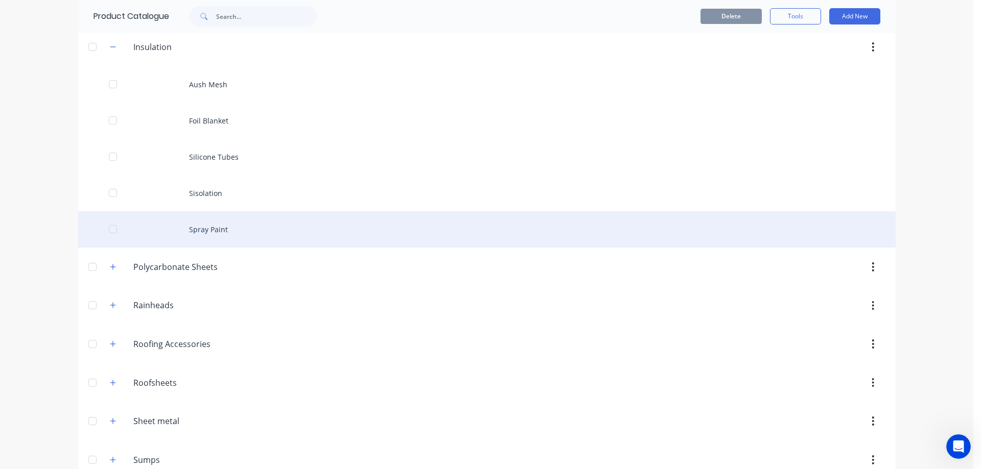
click at [230, 238] on div "Spray Paint" at bounding box center [486, 229] width 817 height 36
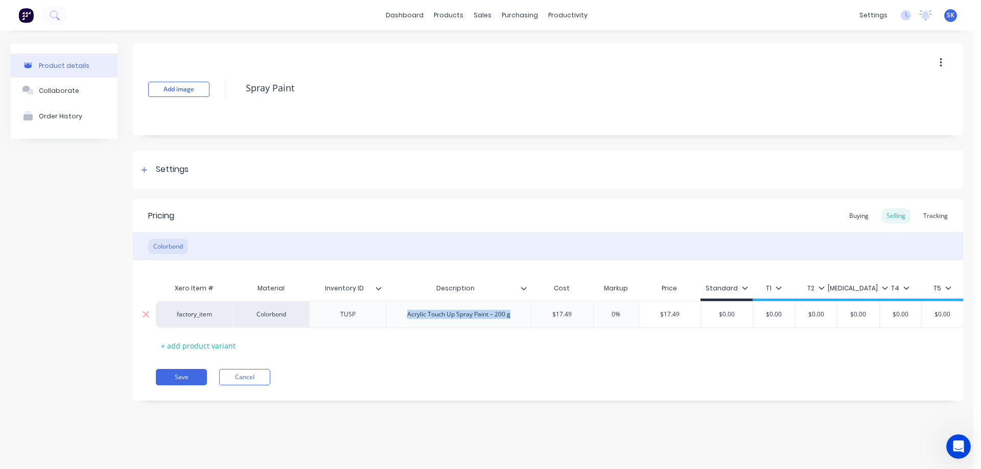
drag, startPoint x: 407, startPoint y: 317, endPoint x: 508, endPoint y: 327, distance: 102.2
click at [508, 327] on div "Acrylic Touch Up Spray Paint – 200 g" at bounding box center [458, 314] width 145 height 27
copy div "Acrylic Touch Up Spray Paint – 200 g"
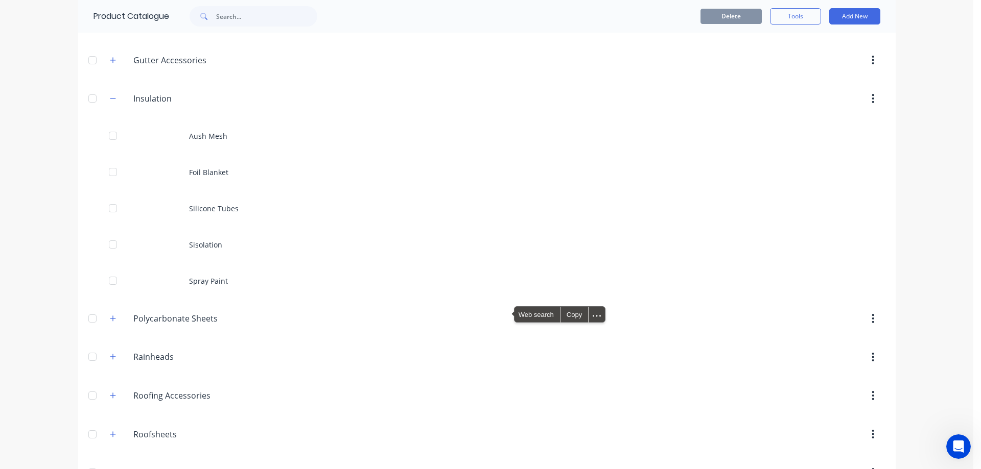
scroll to position [409, 0]
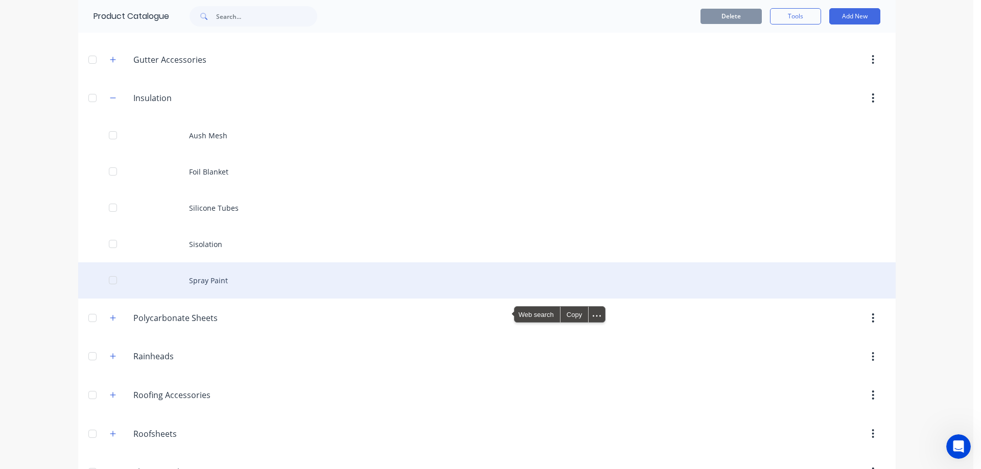
click at [202, 284] on div "Spray Paint" at bounding box center [486, 281] width 817 height 36
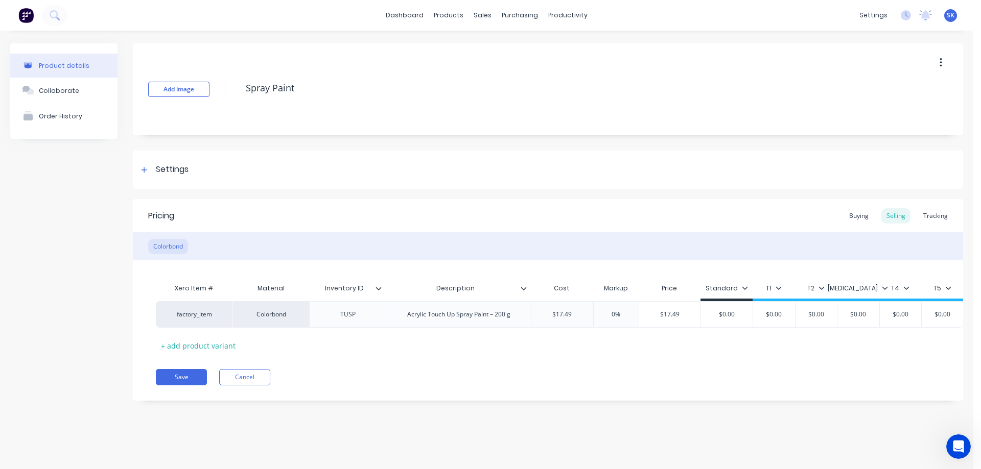
type textarea "x"
type input "$17.49"
drag, startPoint x: 581, startPoint y: 319, endPoint x: 543, endPoint y: 319, distance: 37.8
click at [543, 319] on input "$17.49" at bounding box center [562, 314] width 62 height 9
type textarea "x"
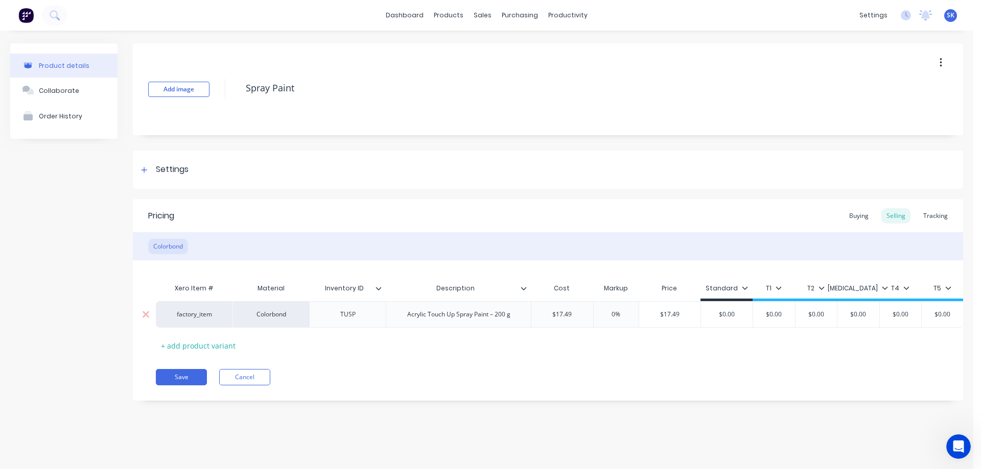
type input "1"
type textarea "x"
type input "13."
type textarea "x"
type input "13.1"
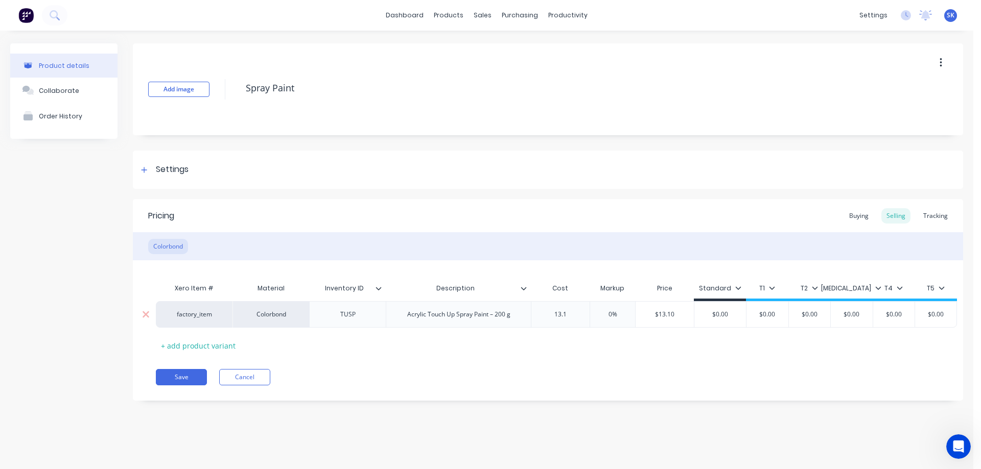
type textarea "x"
type input "13.12"
click at [546, 337] on div "Xero Item # Material Inventory ID Description Cost Markup Price Standard T1 T2 …" at bounding box center [548, 316] width 784 height 76
click at [180, 386] on button "Save" at bounding box center [181, 377] width 51 height 16
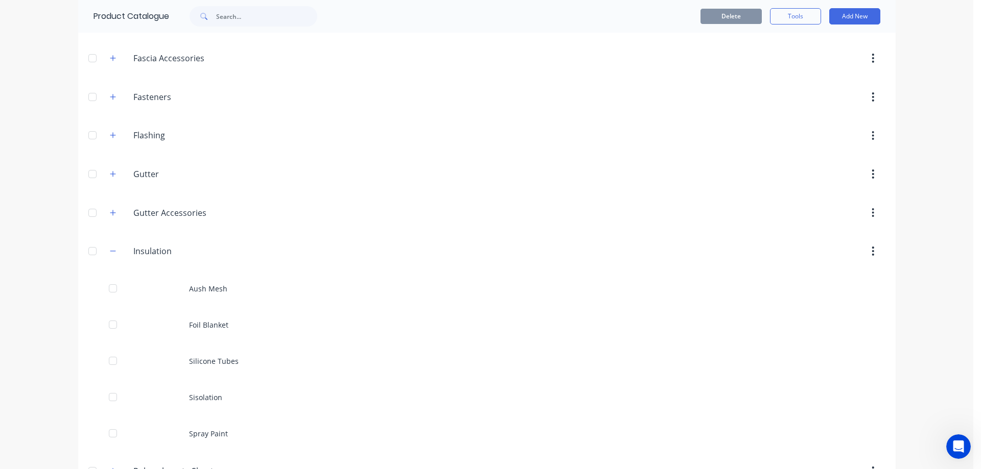
scroll to position [409, 0]
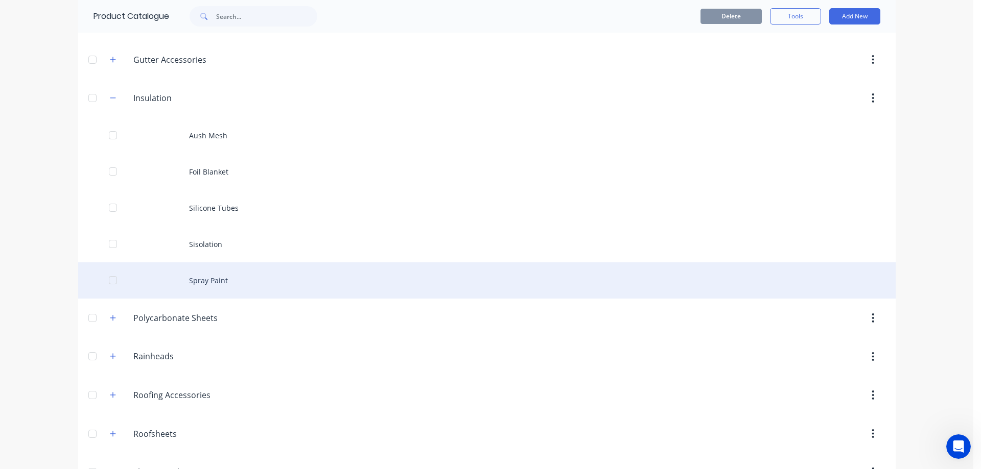
click at [217, 286] on div "Spray Paint" at bounding box center [486, 281] width 817 height 36
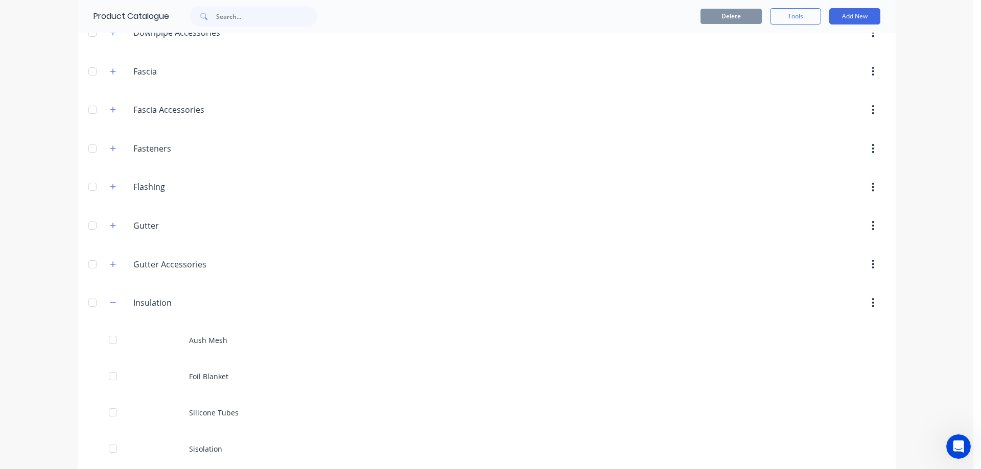
scroll to position [204, 0]
click at [110, 299] on icon "button" at bounding box center [113, 302] width 6 height 7
click at [110, 150] on icon "button" at bounding box center [113, 148] width 6 height 7
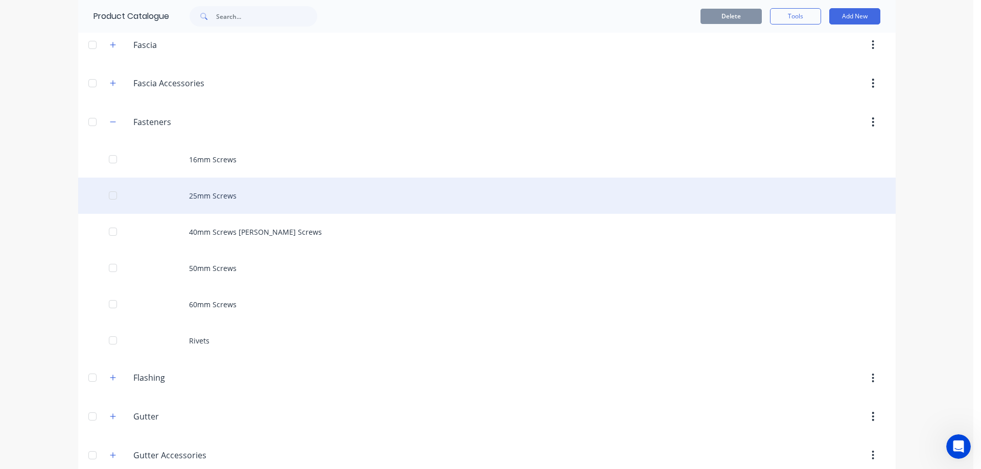
scroll to position [255, 0]
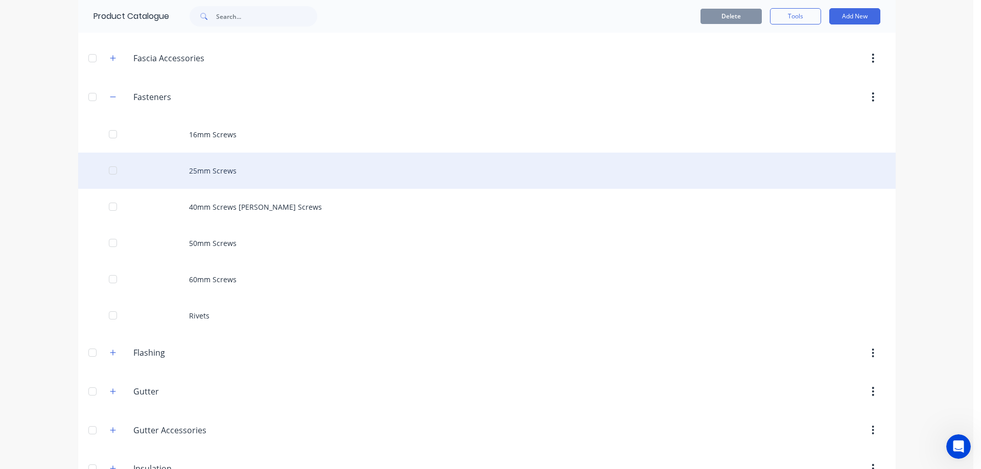
click at [209, 172] on div "25mm Screws" at bounding box center [486, 171] width 817 height 36
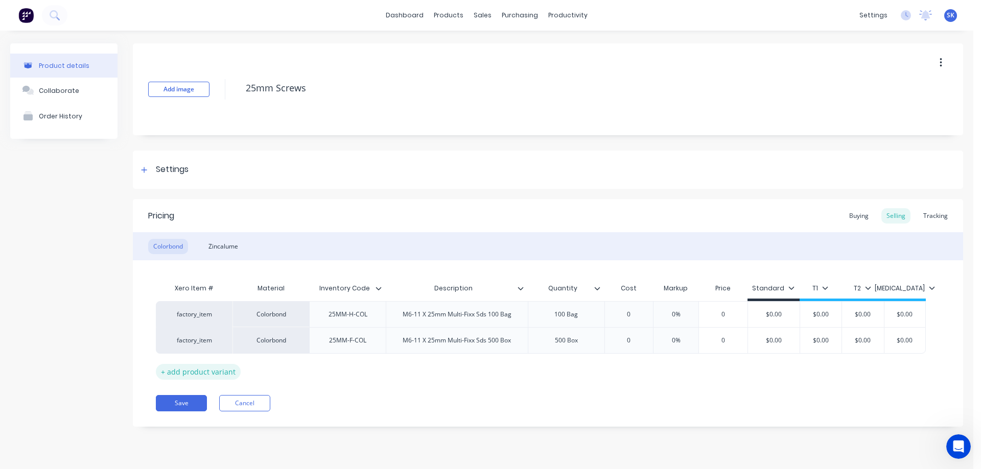
click at [190, 369] on div "+ add product variant" at bounding box center [198, 372] width 85 height 16
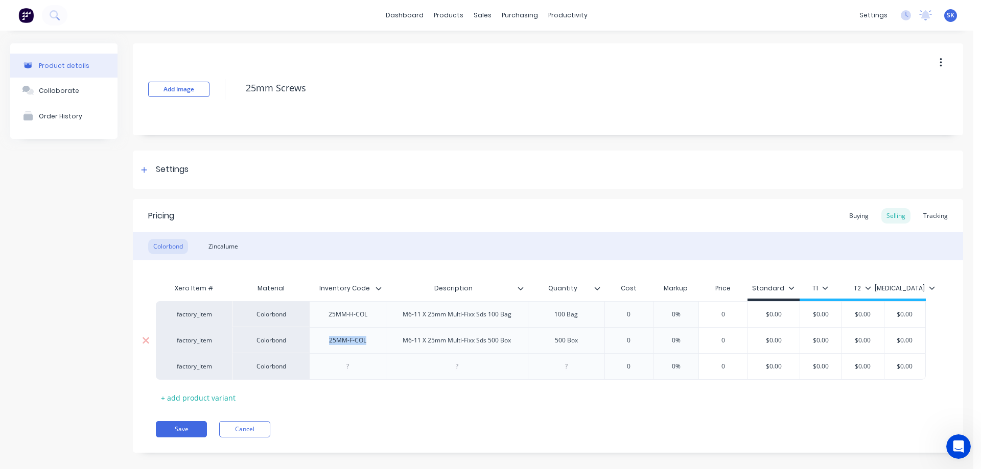
drag, startPoint x: 325, startPoint y: 342, endPoint x: 372, endPoint y: 341, distance: 47.0
click at [372, 341] on div "25MM-F-COL" at bounding box center [348, 340] width 54 height 13
copy div "25MM-F-COL"
click at [361, 366] on div at bounding box center [347, 366] width 51 height 13
type textarea "x"
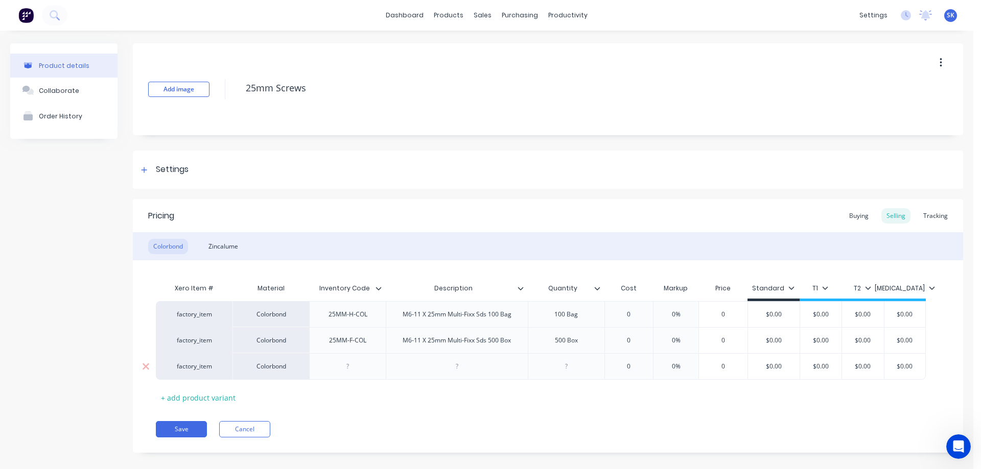
paste div
click at [352, 368] on div "25MM-F-COL" at bounding box center [348, 366] width 54 height 13
drag, startPoint x: 397, startPoint y: 343, endPoint x: 519, endPoint y: 349, distance: 121.2
click at [519, 349] on div "M6-11 X 25mm Multi-Fixx Sds 500 Box" at bounding box center [457, 340] width 142 height 26
copy div "M6-11 X 25mm Multi-Fixx Sds 500 Box"
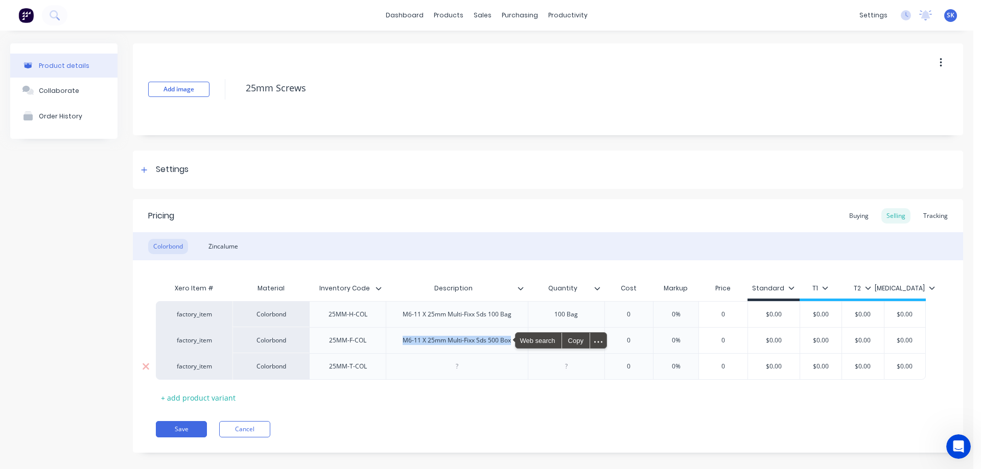
type textarea "x"
click at [435, 370] on div at bounding box center [456, 366] width 51 height 13
paste div
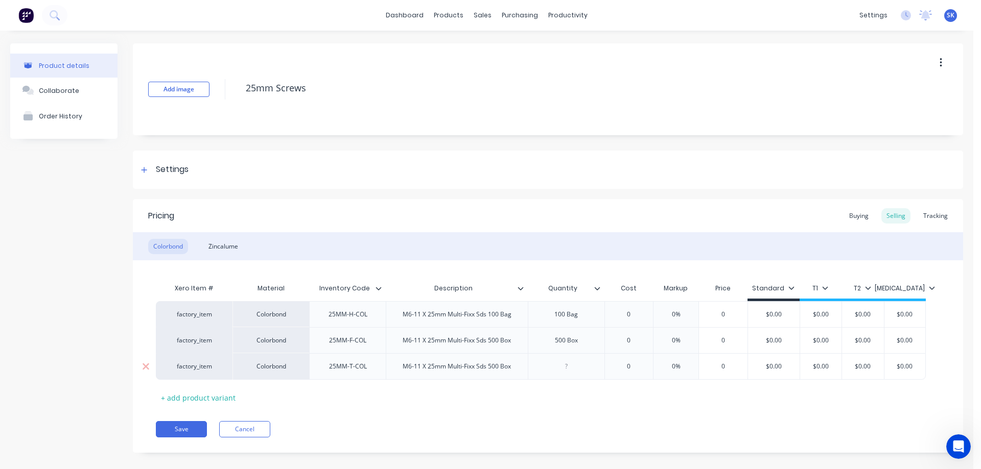
click at [492, 369] on div "M6-11 X 25mm Multi-Fixx Sds 500 Box" at bounding box center [456, 366] width 125 height 13
click at [562, 369] on div at bounding box center [565, 366] width 51 height 13
drag, startPoint x: 583, startPoint y: 342, endPoint x: 553, endPoint y: 334, distance: 31.2
click at [553, 334] on div "500 Box" at bounding box center [569, 340] width 51 height 13
copy div "500 Box"
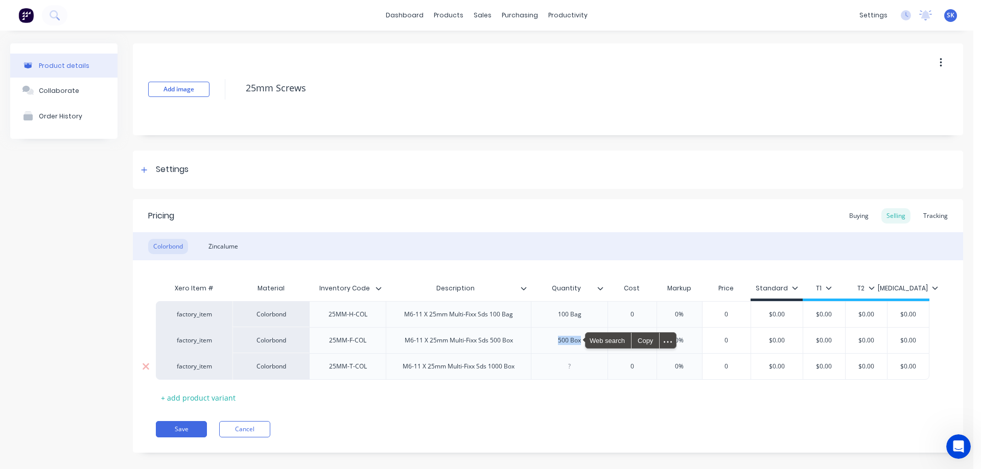
type textarea "x"
click at [566, 368] on div at bounding box center [569, 366] width 51 height 13
paste div
click at [559, 369] on div "500 Box" at bounding box center [569, 366] width 51 height 13
click at [580, 392] on div "Xero Item # Material Inventory Code Description Quantity Cost Markup Price Stan…" at bounding box center [548, 342] width 784 height 128
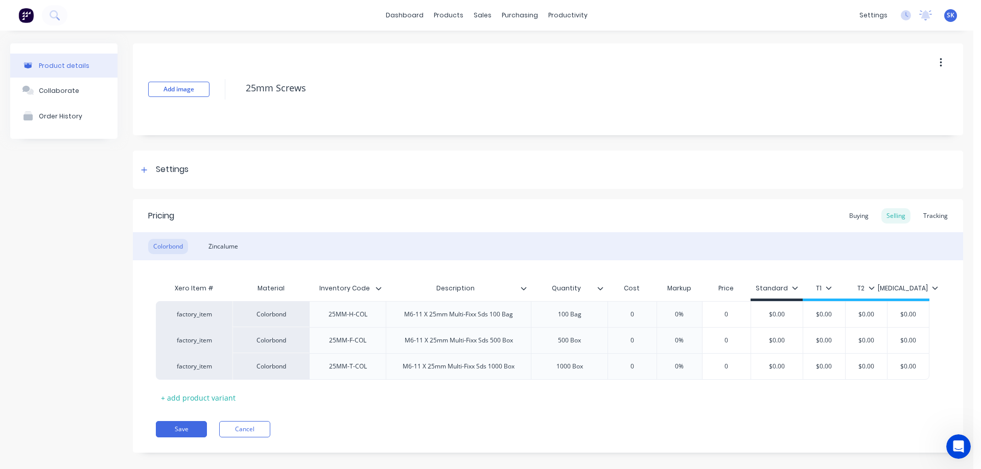
type textarea "x"
type input "0"
click at [637, 368] on input "0" at bounding box center [631, 366] width 51 height 9
type textarea "x"
type input "8"
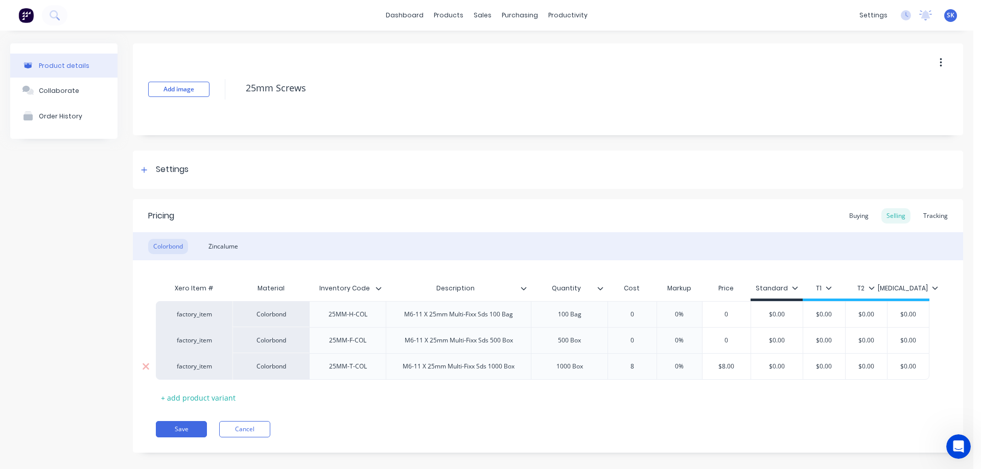
type textarea "x"
type input "81"
click at [598, 399] on div "Xero Item # Material Inventory Code Description Quantity Cost Markup Price Stan…" at bounding box center [548, 342] width 784 height 128
type input "0"
drag, startPoint x: 638, startPoint y: 343, endPoint x: 632, endPoint y: 342, distance: 5.2
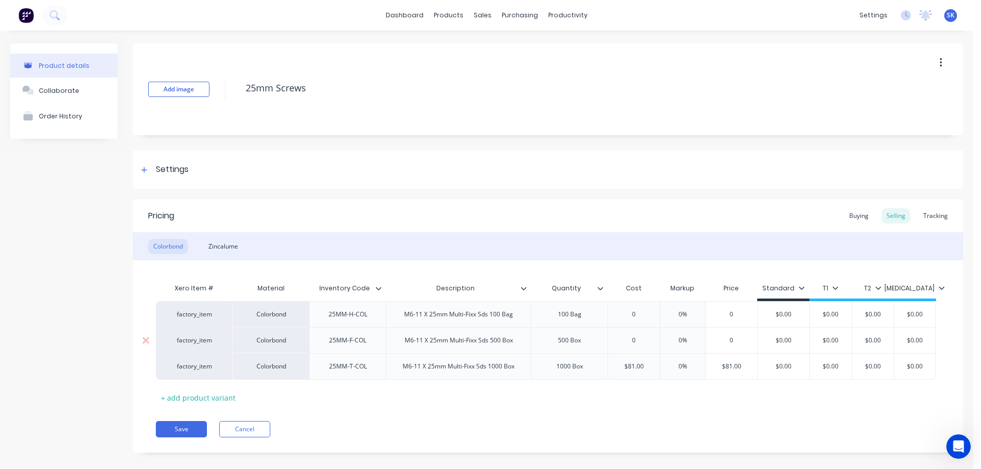
click at [632, 342] on input "0" at bounding box center [634, 340] width 52 height 9
type textarea "x"
type input "3"
type textarea "x"
type input "36"
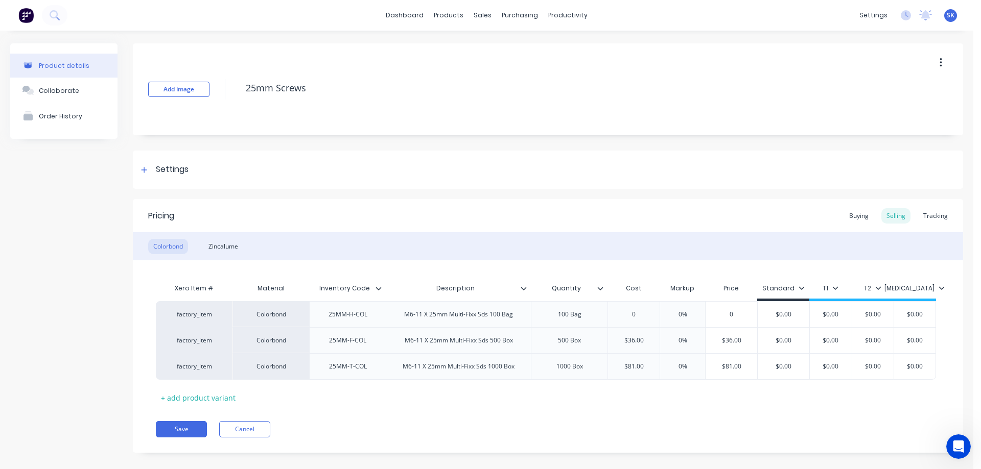
click at [625, 389] on div "Xero Item # Material Inventory Code Description Quantity Cost Markup Price Stan…" at bounding box center [548, 342] width 784 height 128
click at [463, 427] on div "Save Cancel" at bounding box center [559, 429] width 807 height 16
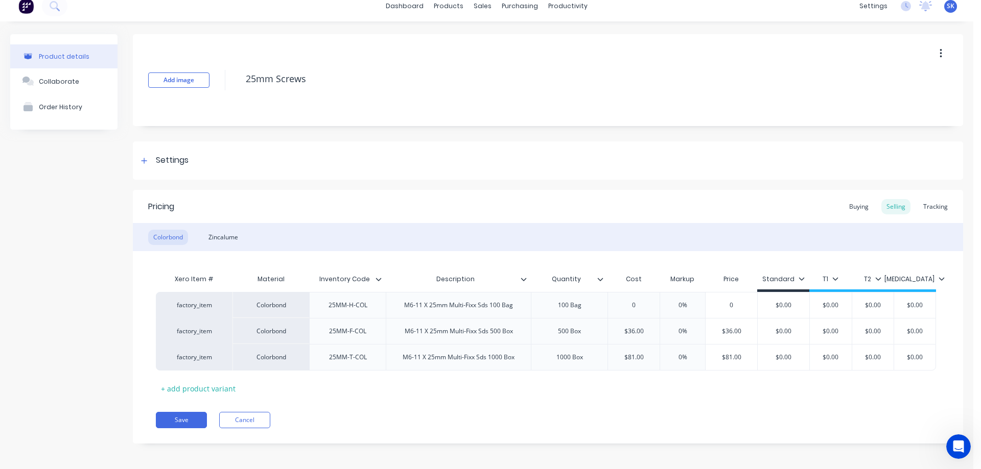
scroll to position [12, 0]
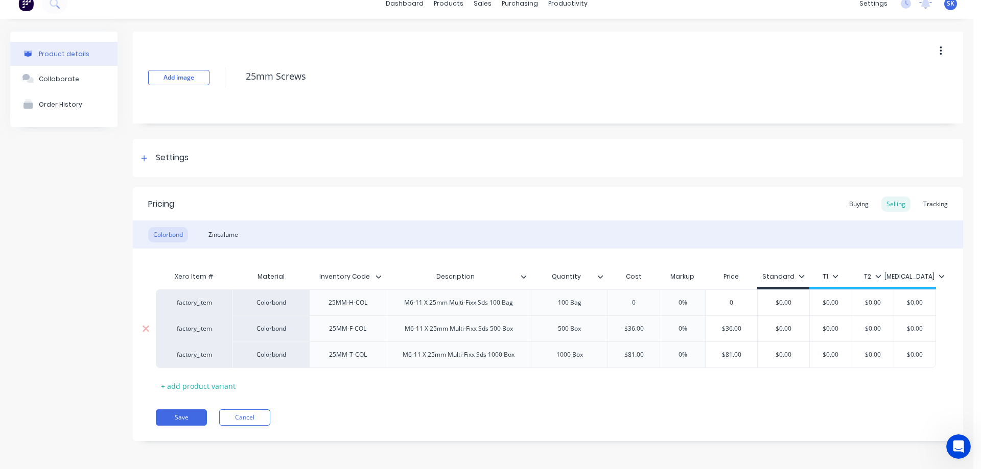
click at [423, 336] on div "M6-11 X 25mm Multi-Fixx Sds 500 Box" at bounding box center [458, 329] width 145 height 26
click at [561, 330] on div "500 Box" at bounding box center [569, 328] width 51 height 13
type textarea "x"
type input "$36.00"
click at [640, 327] on input "$36.00" at bounding box center [634, 328] width 52 height 9
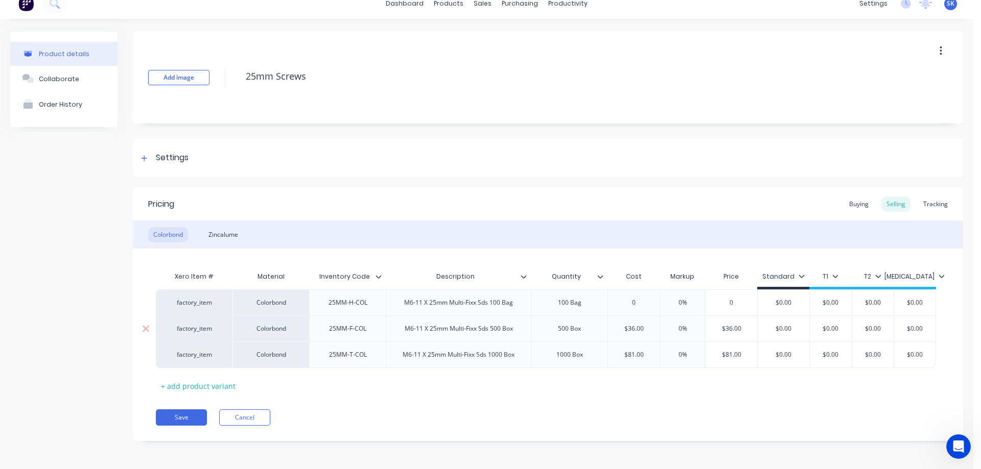
type input "$36.00"
click at [731, 326] on input "$36.00" at bounding box center [732, 328] width 52 height 9
type input "$0.00"
click at [783, 330] on input "$0.00" at bounding box center [784, 328] width 52 height 9
click at [345, 330] on div "25MM-F-COL" at bounding box center [348, 328] width 54 height 13
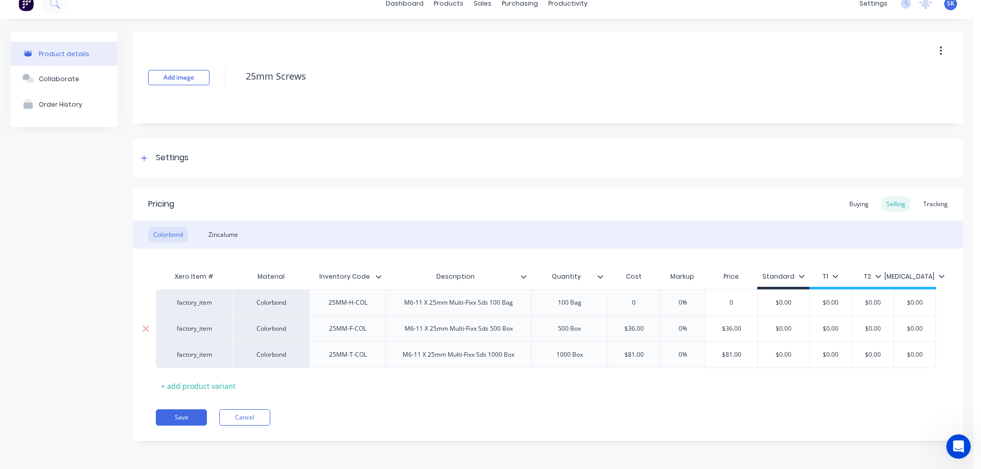
click at [431, 332] on div "M6-11 X 25mm Multi-Fixx Sds 500 Box" at bounding box center [458, 328] width 125 height 13
click at [844, 203] on div "Buying" at bounding box center [859, 204] width 30 height 15
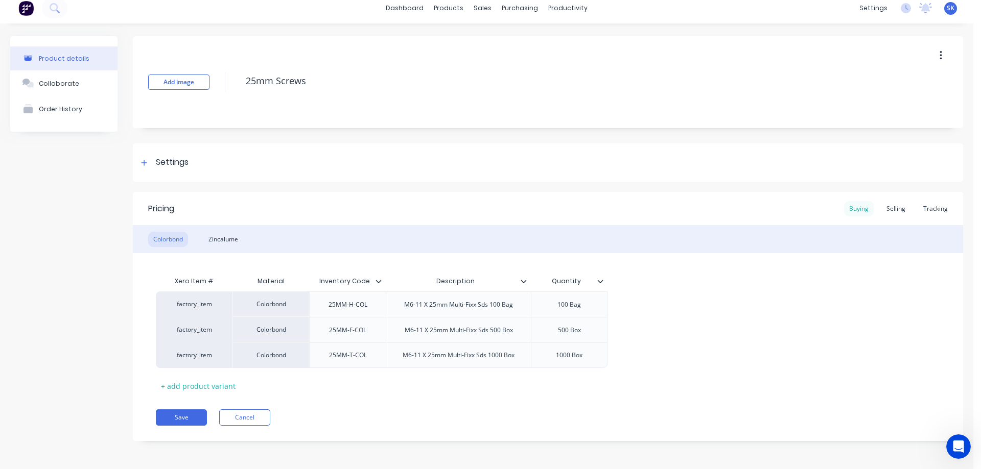
scroll to position [7, 0]
click at [414, 331] on div "M6-11 X 25mm Multi-Fixx Sds 500 Box" at bounding box center [458, 330] width 125 height 13
click at [576, 332] on div "500 Box" at bounding box center [569, 330] width 51 height 13
click at [363, 333] on div "25MM-F-COL" at bounding box center [348, 330] width 54 height 13
click at [922, 203] on div "Tracking" at bounding box center [935, 208] width 35 height 15
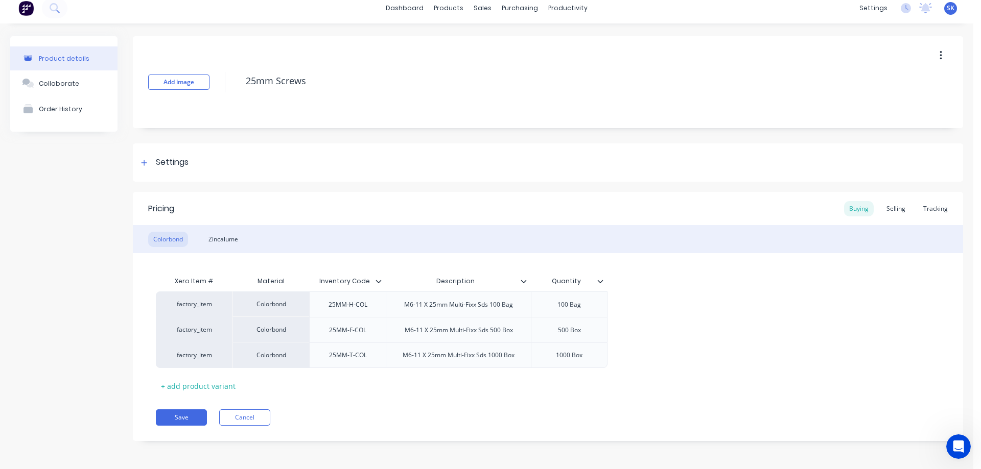
scroll to position [0, 0]
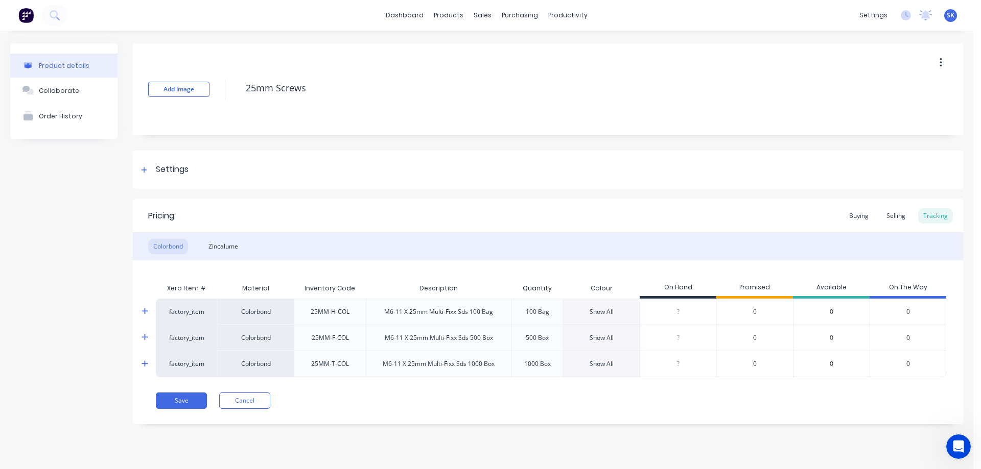
click at [601, 338] on div "Show All" at bounding box center [602, 338] width 24 height 9
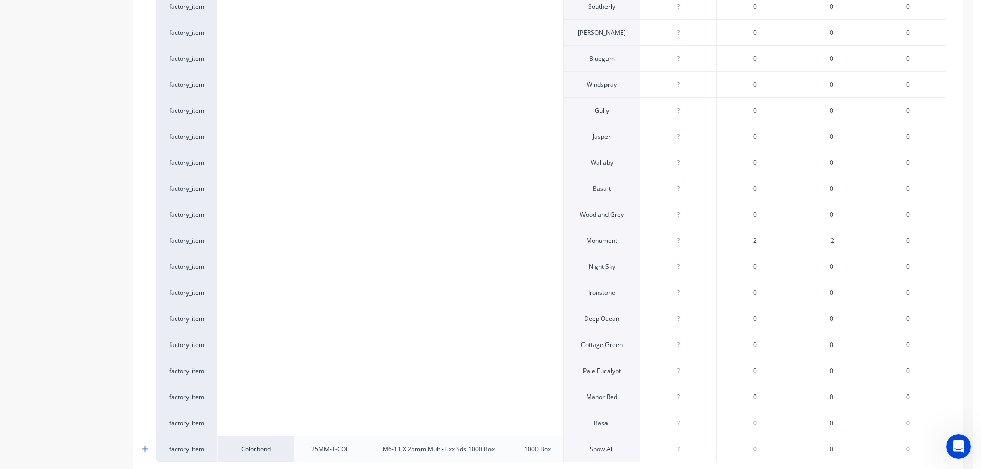
scroll to position [511, 0]
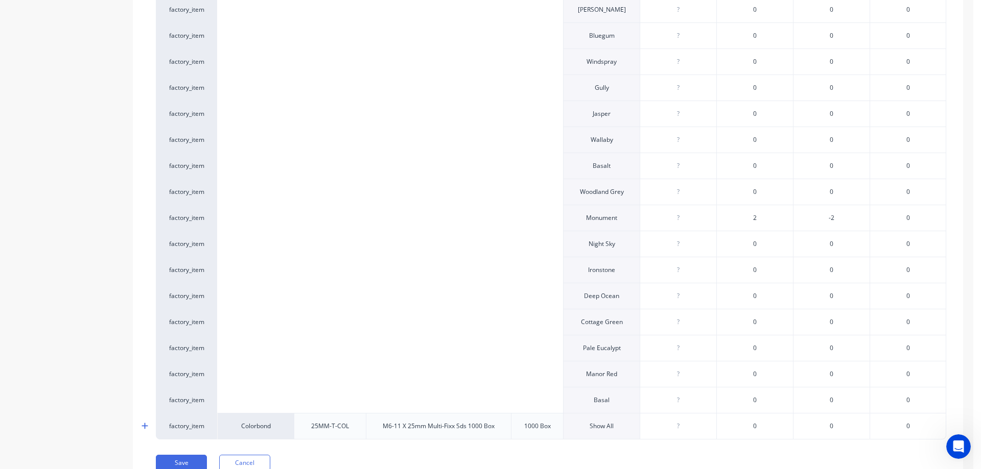
click at [755, 218] on span "2" at bounding box center [755, 218] width 4 height 9
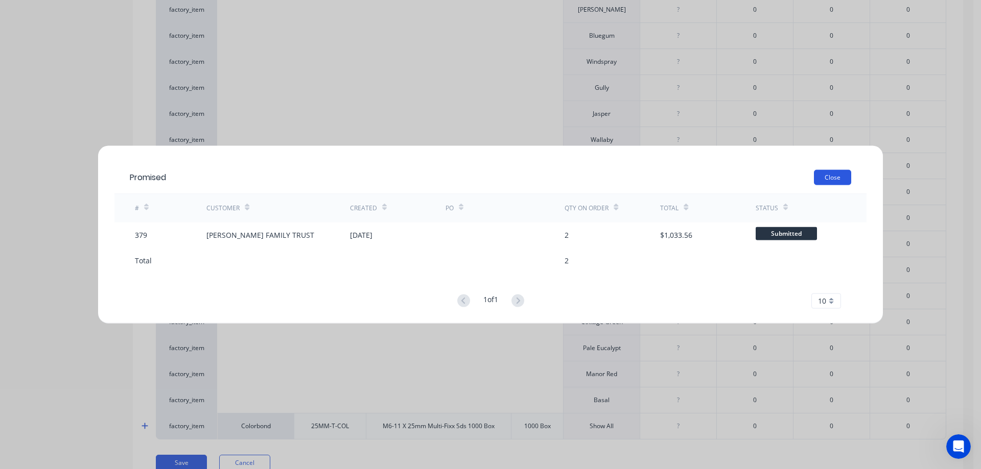
click at [821, 175] on button "Close" at bounding box center [832, 177] width 37 height 15
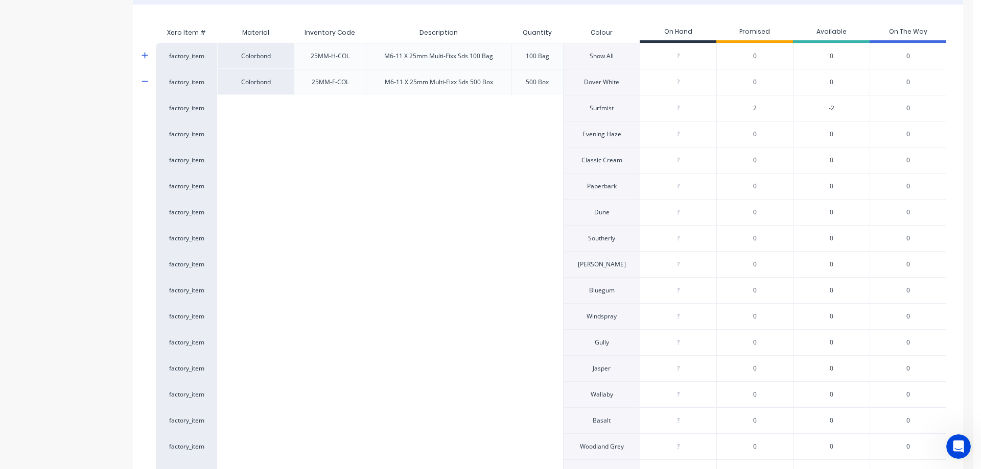
scroll to position [255, 0]
click at [754, 105] on span "2" at bounding box center [755, 108] width 4 height 9
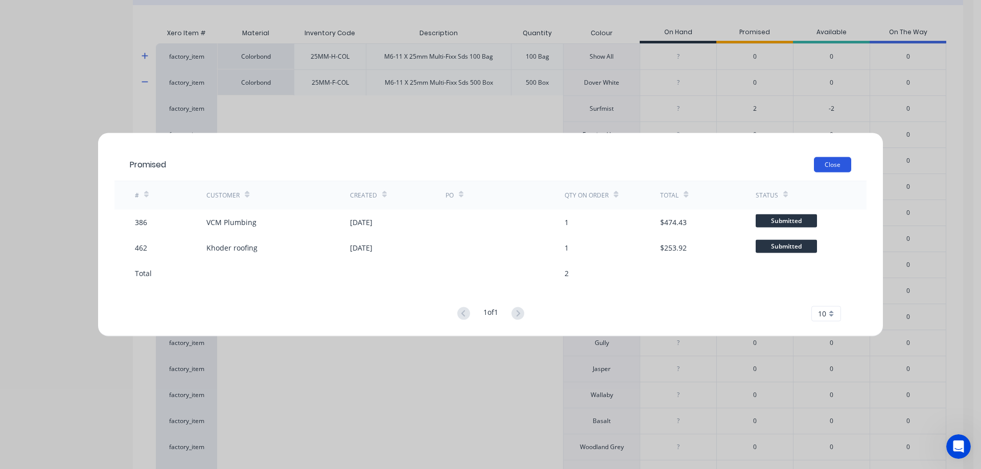
click at [831, 165] on button "Close" at bounding box center [832, 164] width 37 height 15
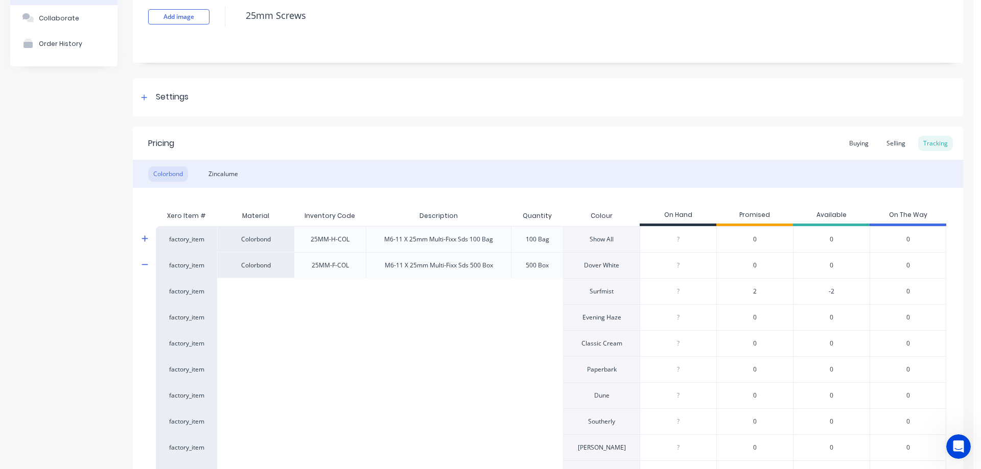
scroll to position [51, 0]
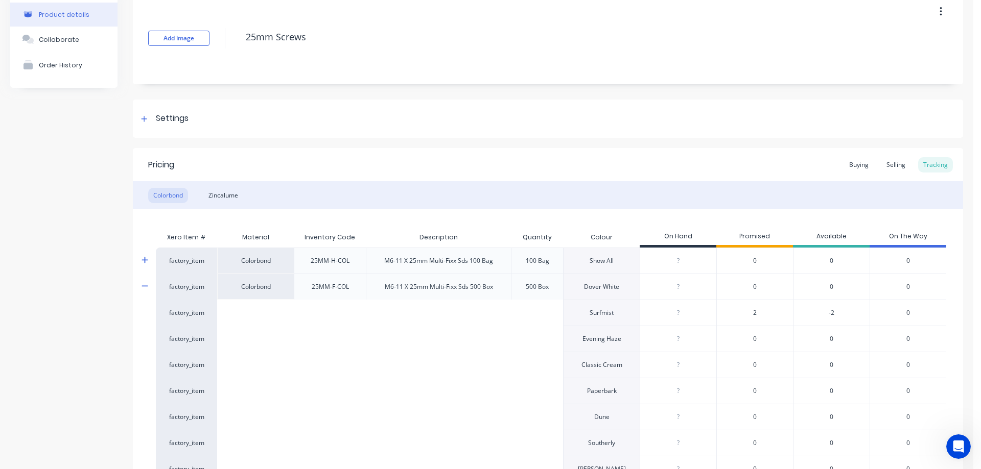
click at [147, 286] on icon at bounding box center [145, 287] width 7 height 8
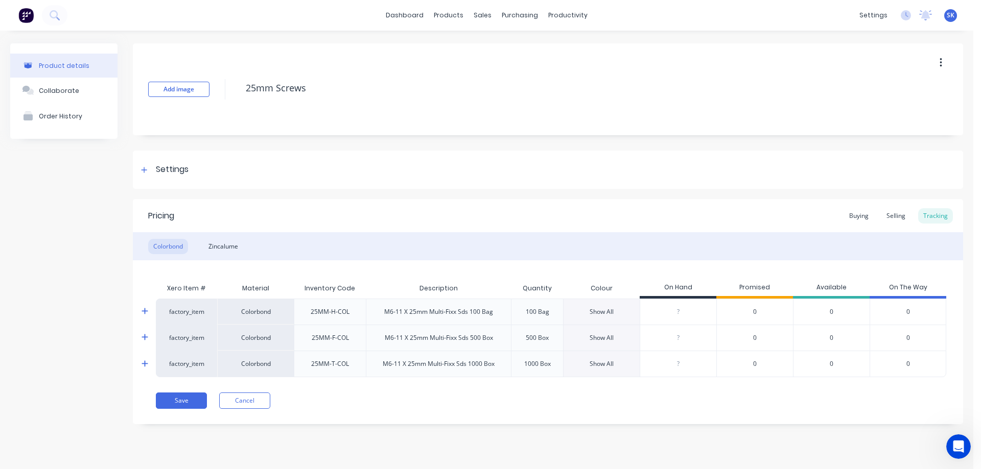
scroll to position [0, 0]
click at [894, 217] on div "Selling" at bounding box center [895, 215] width 29 height 15
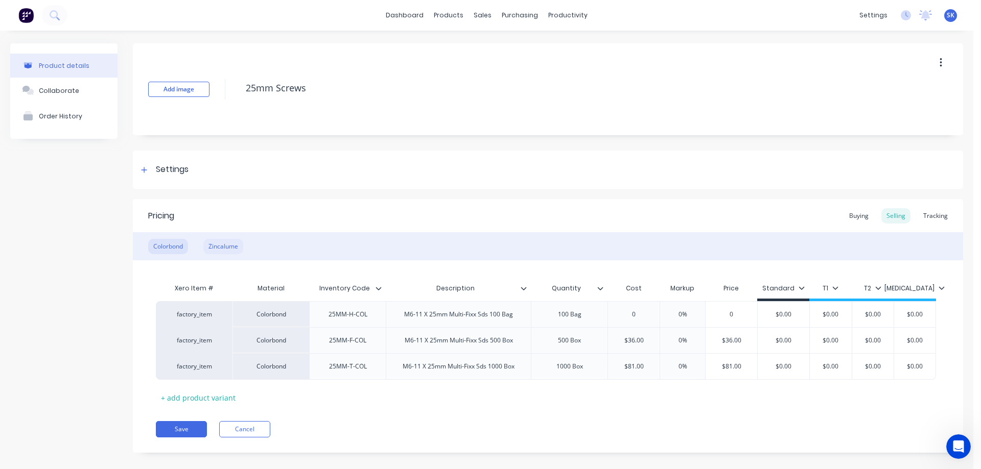
click at [229, 245] on div "Zincalume" at bounding box center [223, 246] width 40 height 15
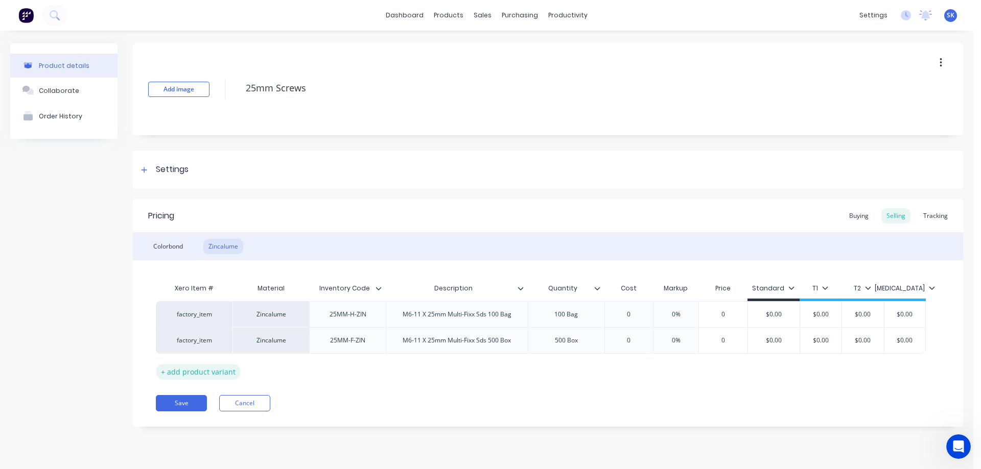
click at [207, 379] on div "+ add product variant" at bounding box center [198, 372] width 85 height 16
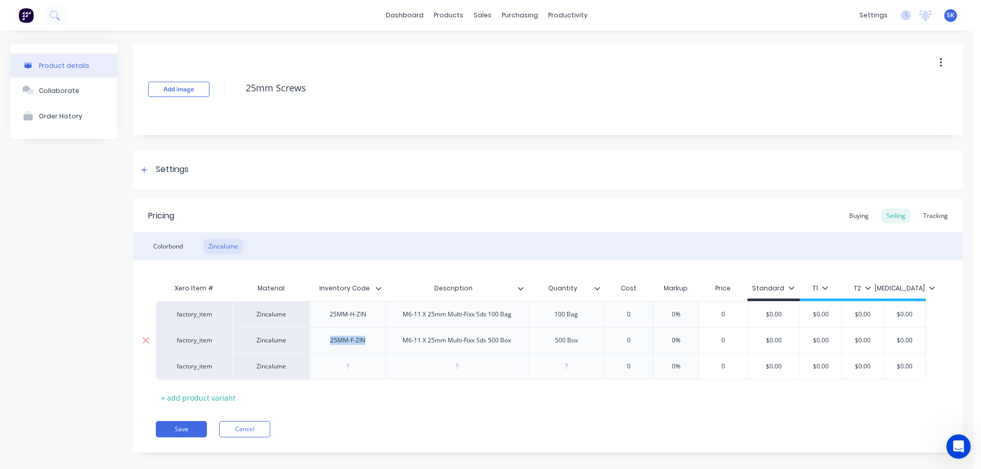
drag, startPoint x: 325, startPoint y: 343, endPoint x: 369, endPoint y: 341, distance: 44.0
click at [369, 341] on div "25MM-F-ZIN" at bounding box center [348, 340] width 52 height 13
copy div "25MM-F-ZIN"
click at [351, 367] on div at bounding box center [347, 366] width 51 height 13
type textarea "x"
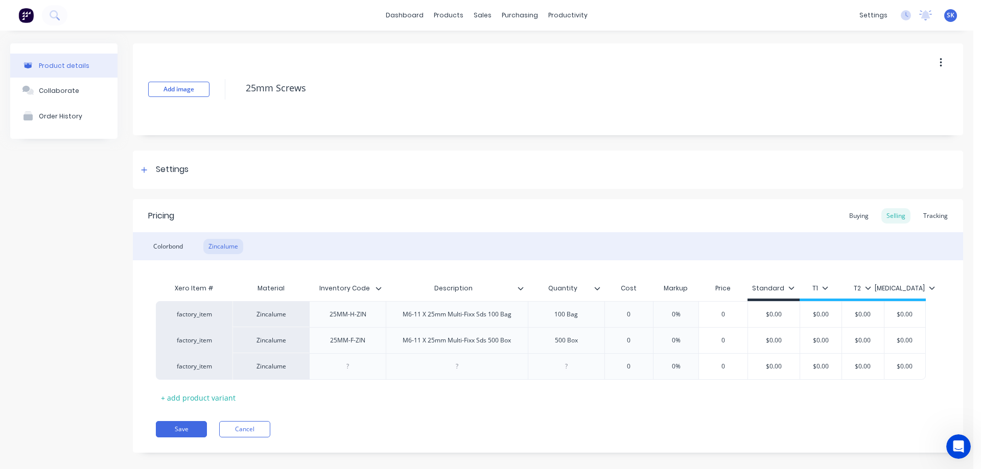
paste div
click at [353, 368] on div "25MM-F-ZIN" at bounding box center [348, 366] width 52 height 13
drag, startPoint x: 396, startPoint y: 343, endPoint x: 513, endPoint y: 347, distance: 117.1
click at [513, 347] on div "M6-11 X 25mm Multi-Fixx Sds 500 Box" at bounding box center [456, 340] width 125 height 13
copy div "M6-11 X 25mm Multi-Fixx Sds 500 Box"
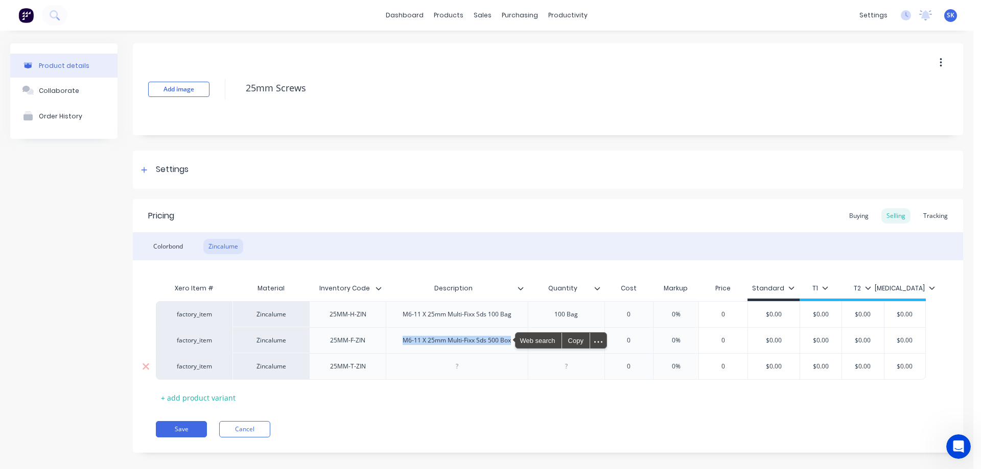
type textarea "x"
click at [463, 368] on div at bounding box center [456, 366] width 51 height 13
paste div
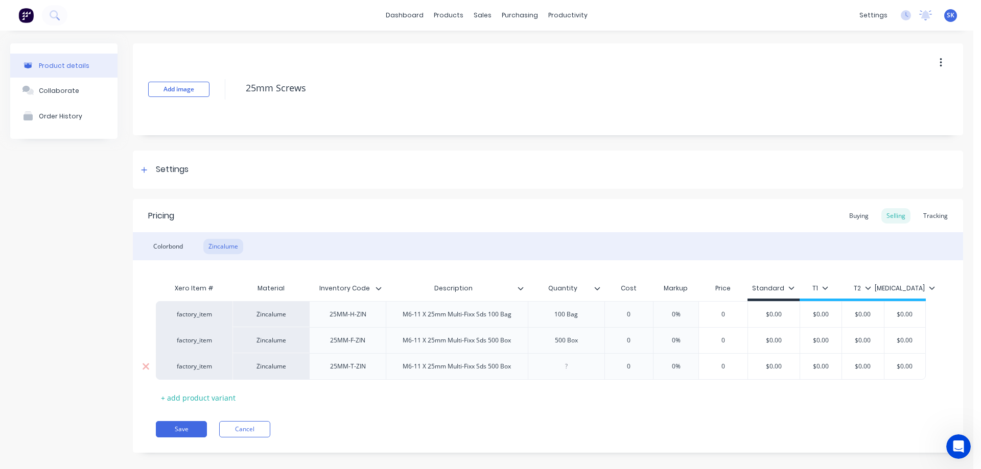
click at [496, 367] on div "M6-11 X 25mm Multi-Fixx Sds 500 Box" at bounding box center [456, 366] width 125 height 13
drag, startPoint x: 555, startPoint y: 341, endPoint x: 585, endPoint y: 343, distance: 29.7
click at [585, 343] on div "500 Box" at bounding box center [569, 340] width 51 height 13
copy div "500 Box"
type textarea "x"
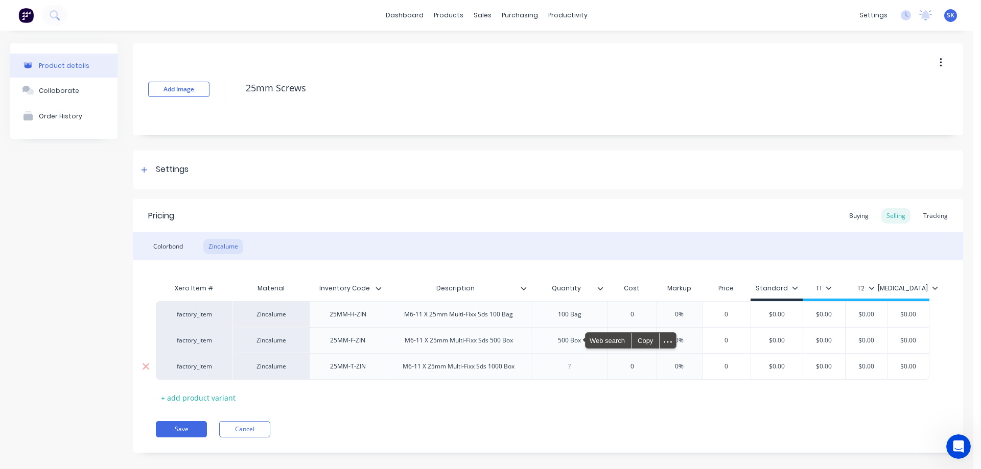
click at [579, 369] on div at bounding box center [569, 366] width 51 height 13
paste div
drag, startPoint x: 562, startPoint y: 366, endPoint x: 571, endPoint y: 380, distance: 16.3
click at [566, 368] on div "500 Box" at bounding box center [569, 366] width 51 height 13
click at [570, 414] on div "Pricing Buying Selling Tracking Colorbond Zincalume Xero Item # Material Invent…" at bounding box center [548, 326] width 830 height 254
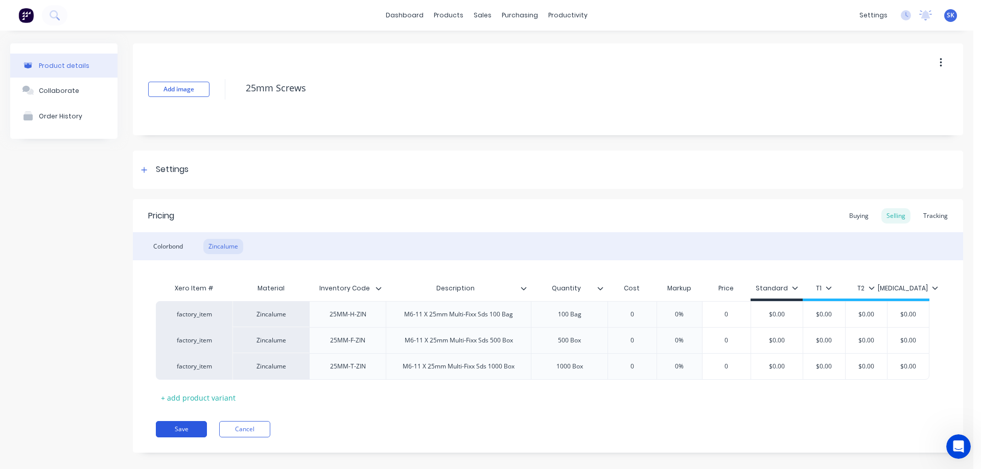
click at [200, 432] on button "Save" at bounding box center [181, 429] width 51 height 16
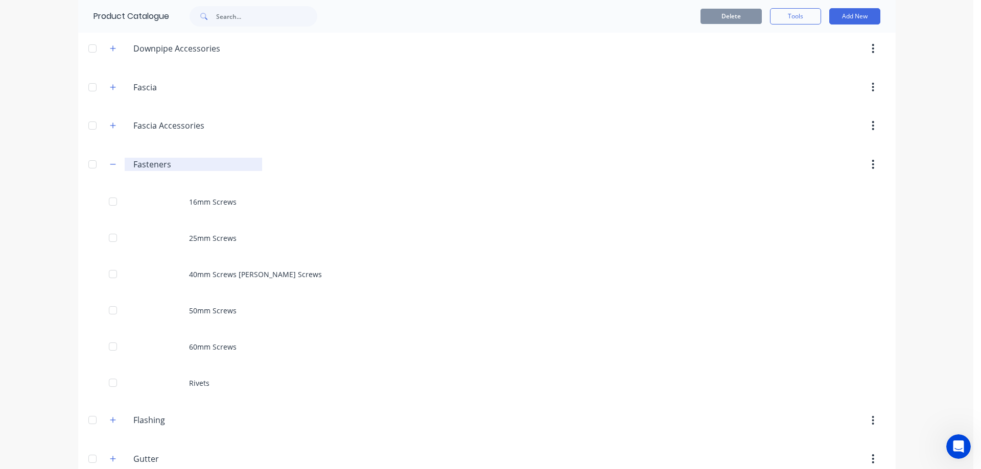
scroll to position [204, 0]
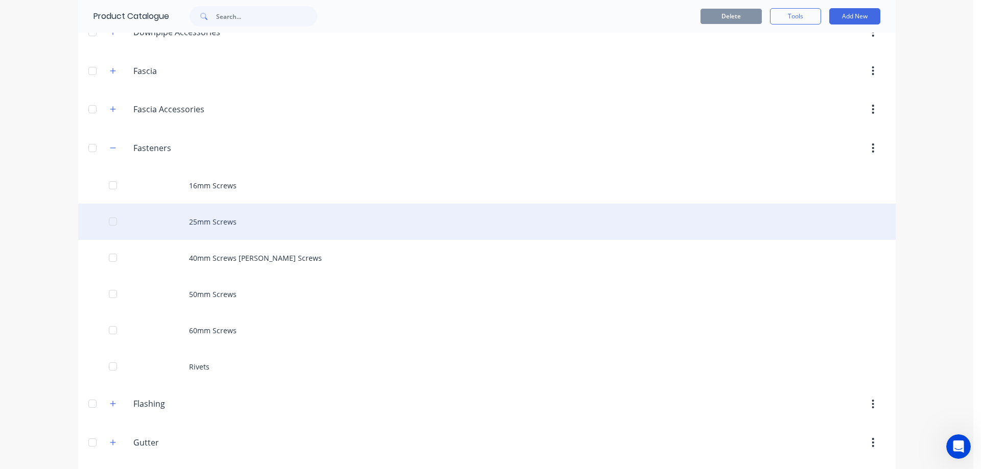
click at [230, 231] on div "25mm Screws" at bounding box center [486, 222] width 817 height 36
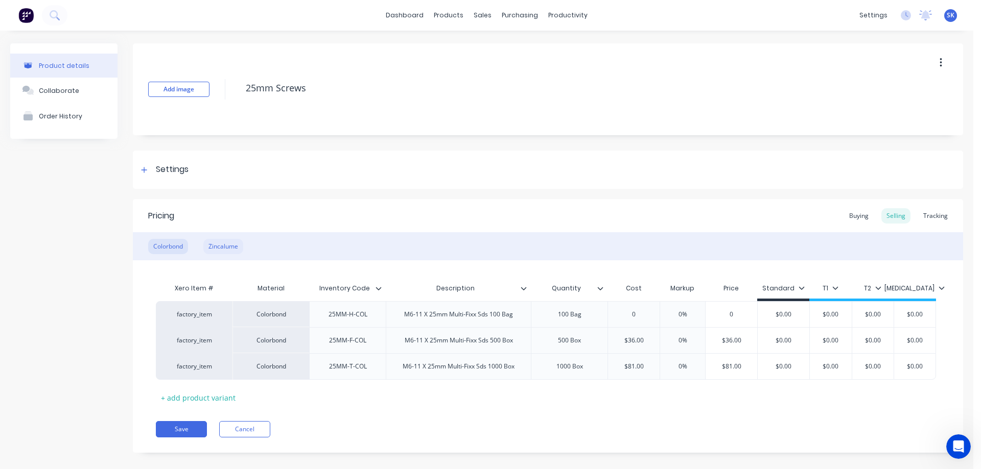
click at [233, 253] on div "Zincalume" at bounding box center [223, 246] width 40 height 15
click at [166, 248] on div "Colorbond" at bounding box center [168, 246] width 40 height 15
click at [211, 243] on div "Zincalume" at bounding box center [223, 246] width 40 height 15
click at [173, 241] on div "Colorbond" at bounding box center [168, 246] width 40 height 15
click at [147, 171] on icon at bounding box center [144, 170] width 6 height 7
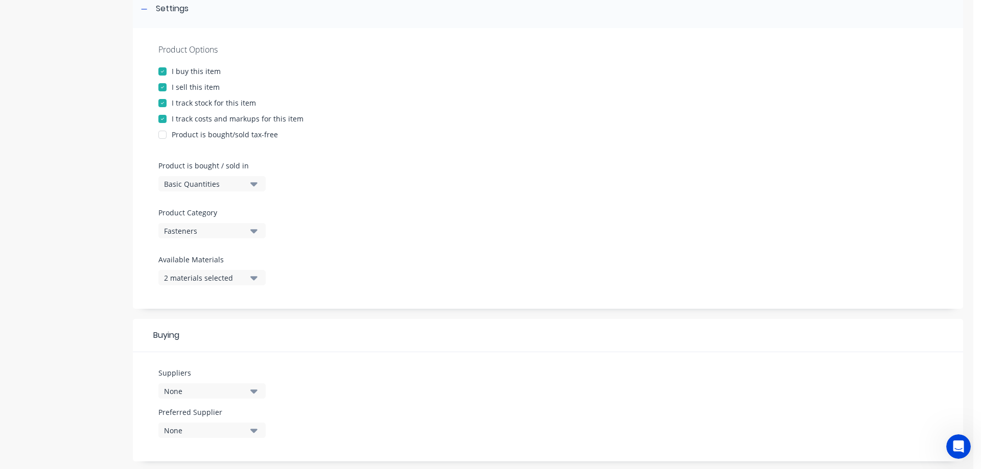
scroll to position [204, 0]
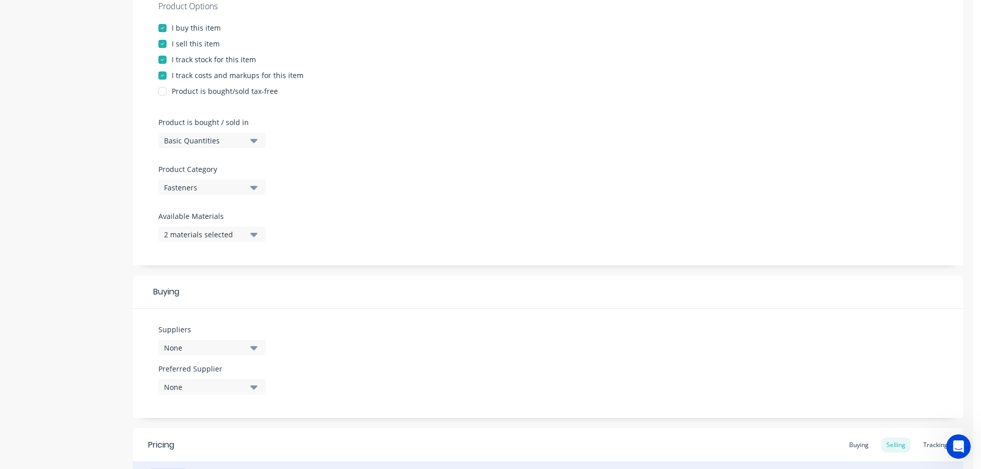
click at [214, 349] on div "None" at bounding box center [205, 348] width 82 height 11
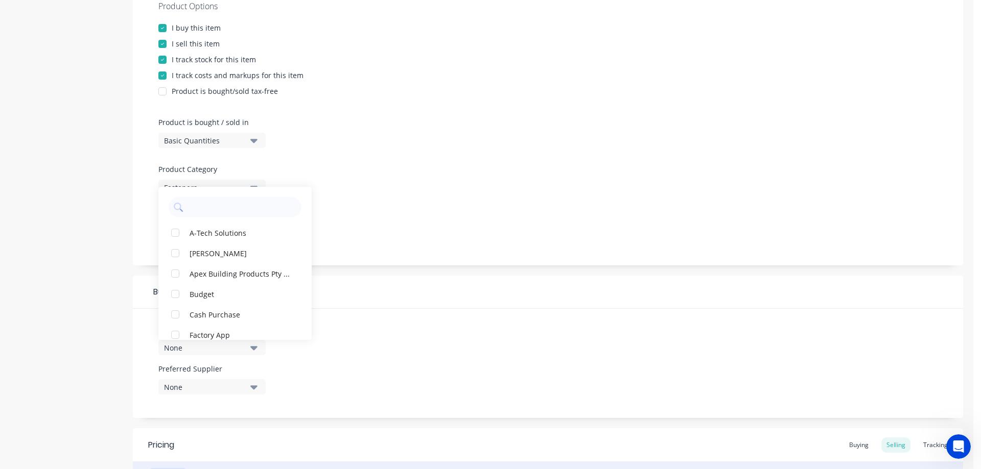
click at [214, 349] on div "None" at bounding box center [205, 348] width 82 height 11
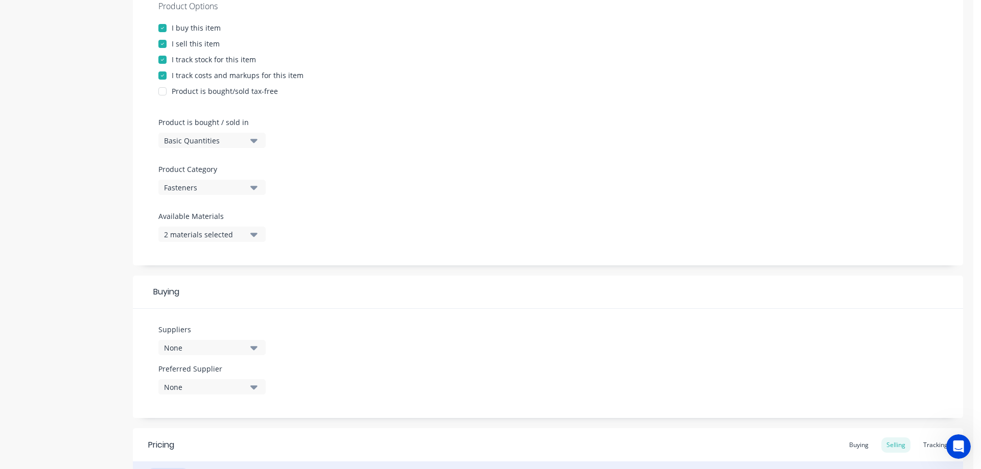
click at [216, 380] on button "None" at bounding box center [211, 387] width 107 height 15
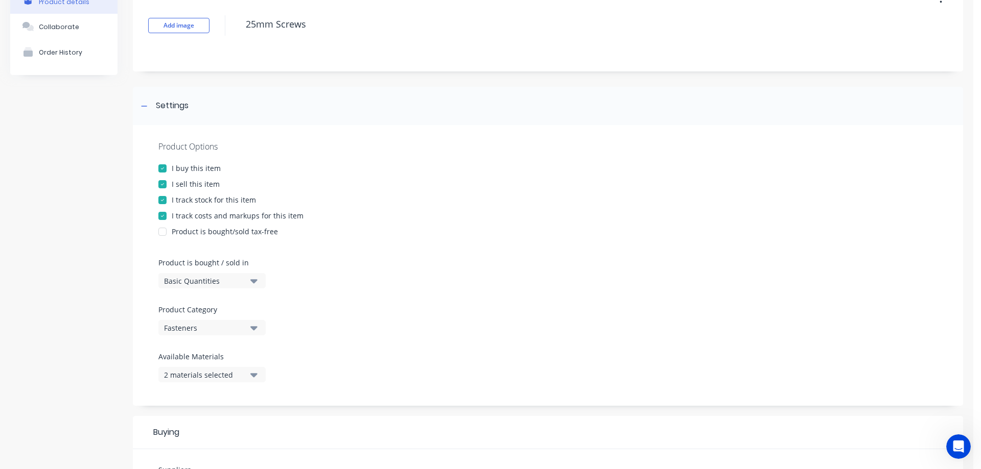
scroll to position [51, 0]
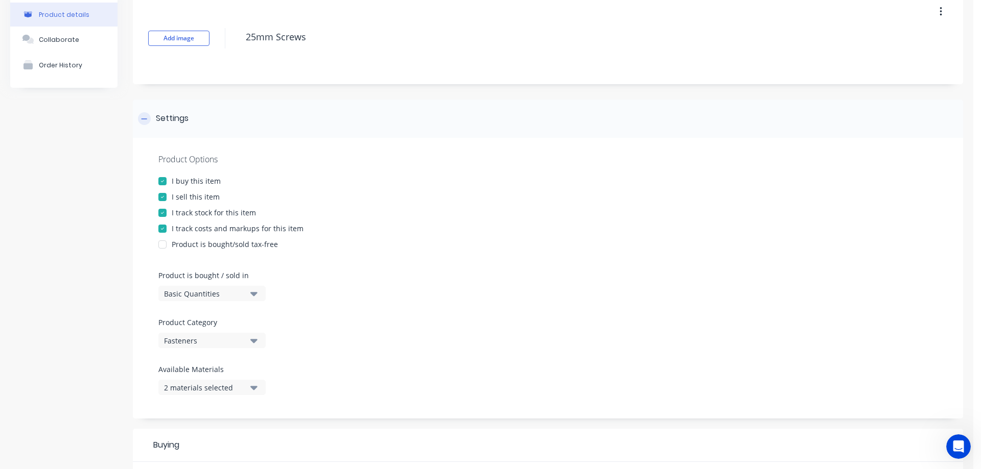
click at [142, 122] on icon at bounding box center [144, 118] width 6 height 7
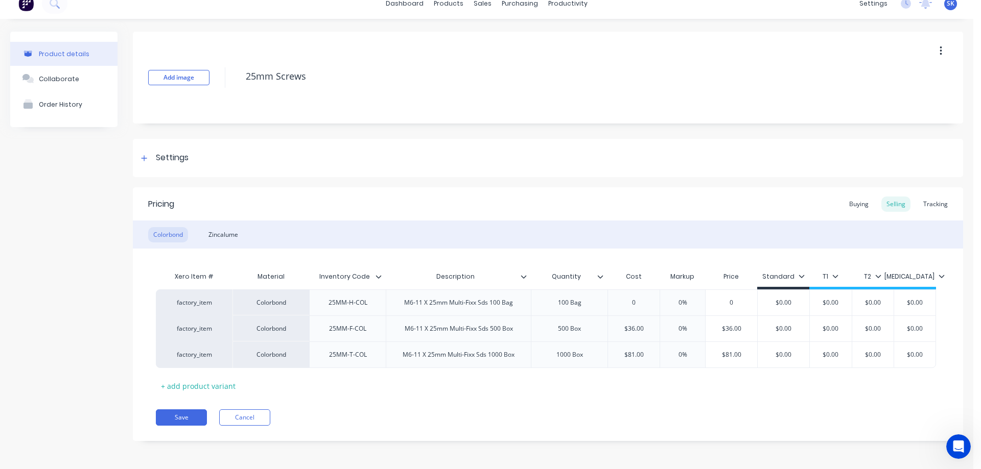
scroll to position [12, 0]
click at [192, 415] on button "Save" at bounding box center [181, 418] width 51 height 16
type textarea "x"
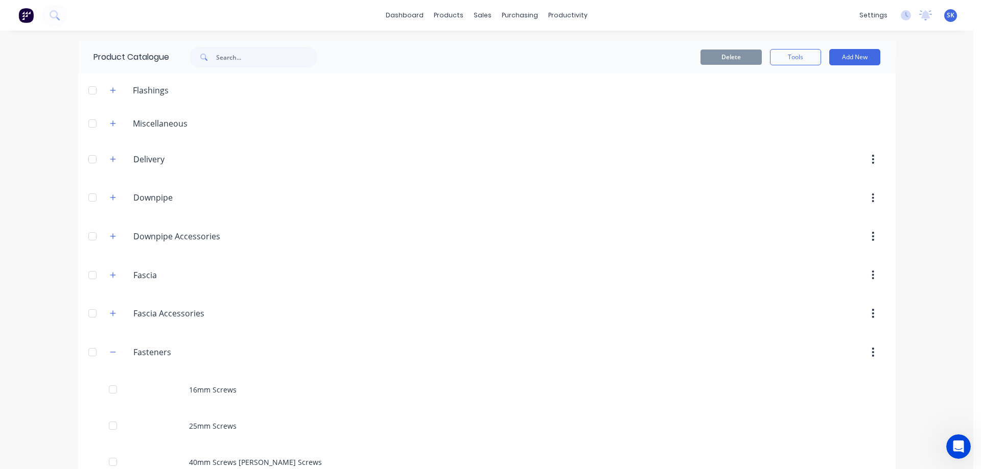
click at [23, 19] on img at bounding box center [25, 15] width 15 height 15
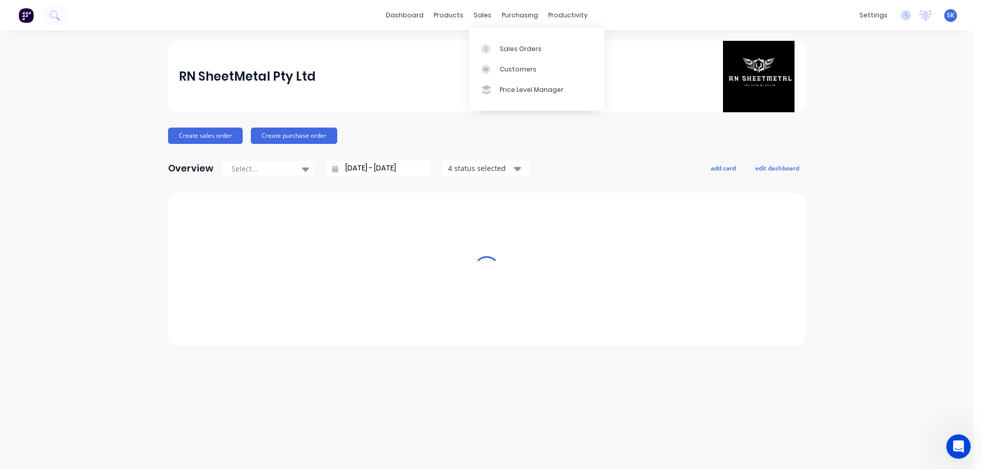
click at [472, 12] on div "sales" at bounding box center [482, 15] width 28 height 15
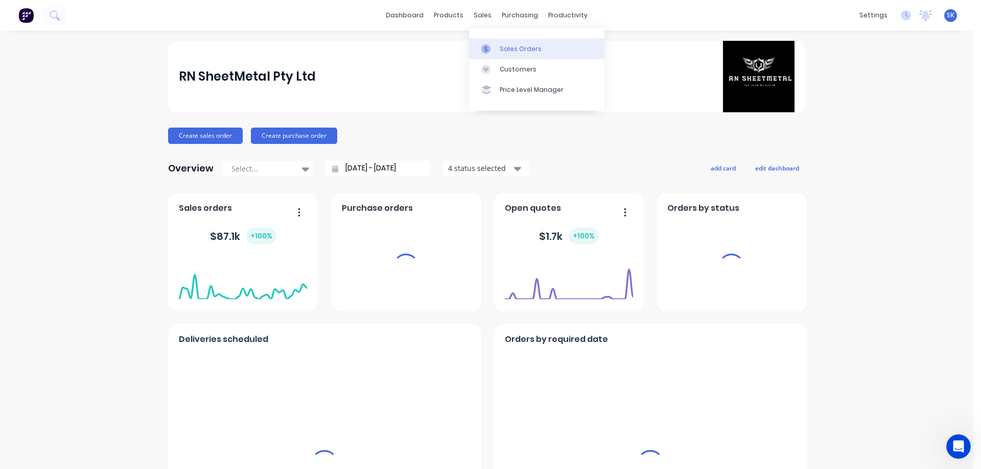
click at [503, 54] on link "Sales Orders" at bounding box center [536, 48] width 135 height 20
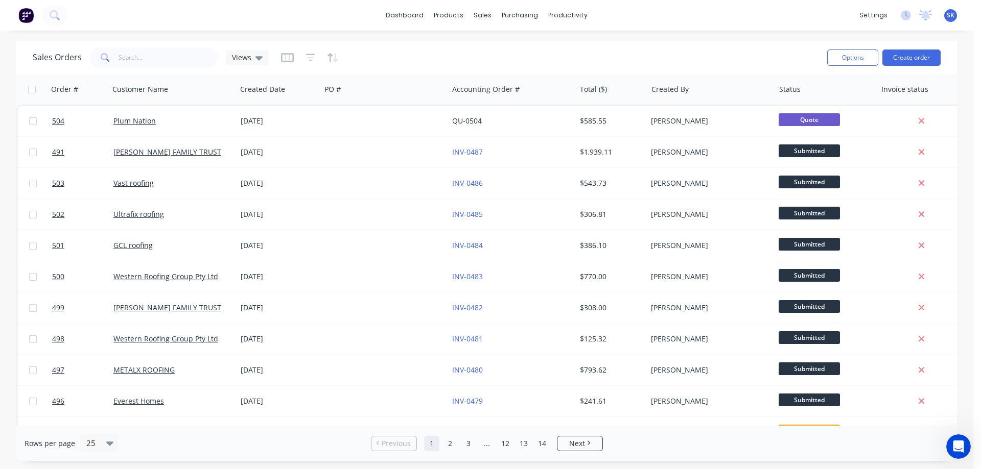
click at [12, 13] on div at bounding box center [33, 15] width 67 height 20
click at [21, 15] on img at bounding box center [25, 15] width 15 height 15
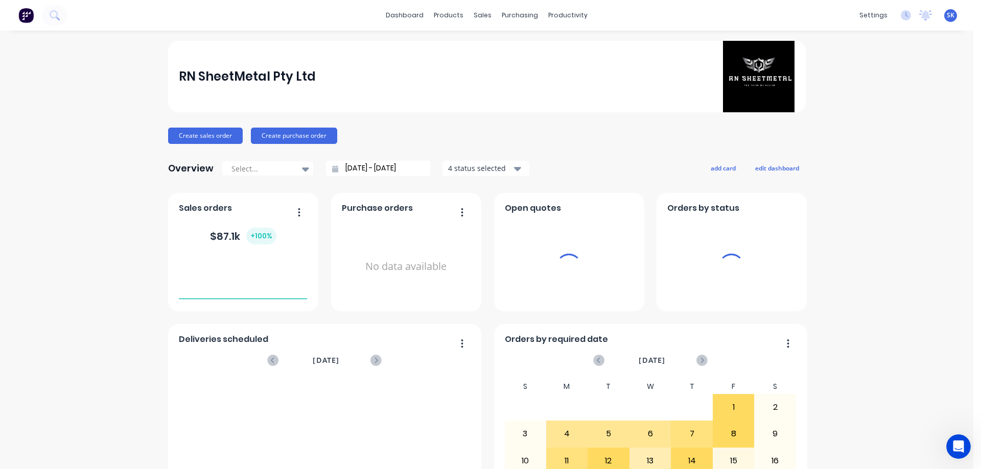
click at [356, 162] on input "[DATE] - [DATE]" at bounding box center [382, 168] width 88 height 15
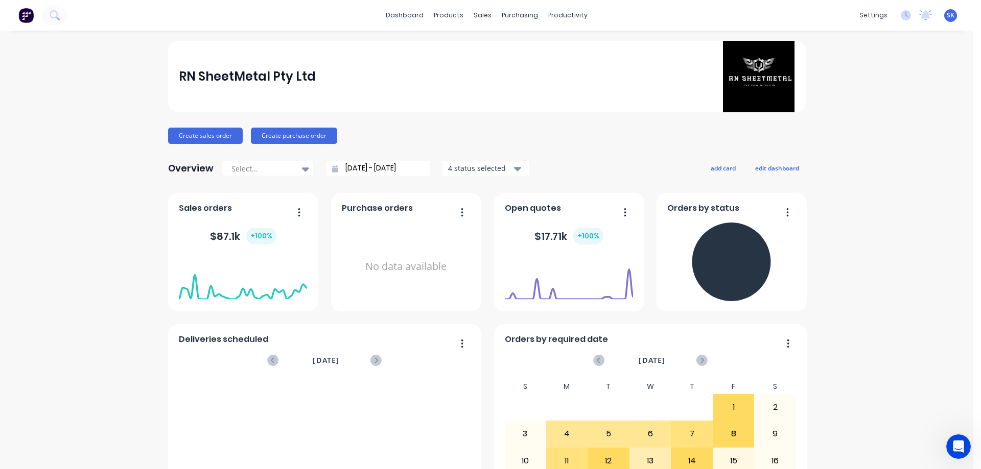
click at [356, 164] on input "[DATE] - [DATE]" at bounding box center [382, 168] width 88 height 15
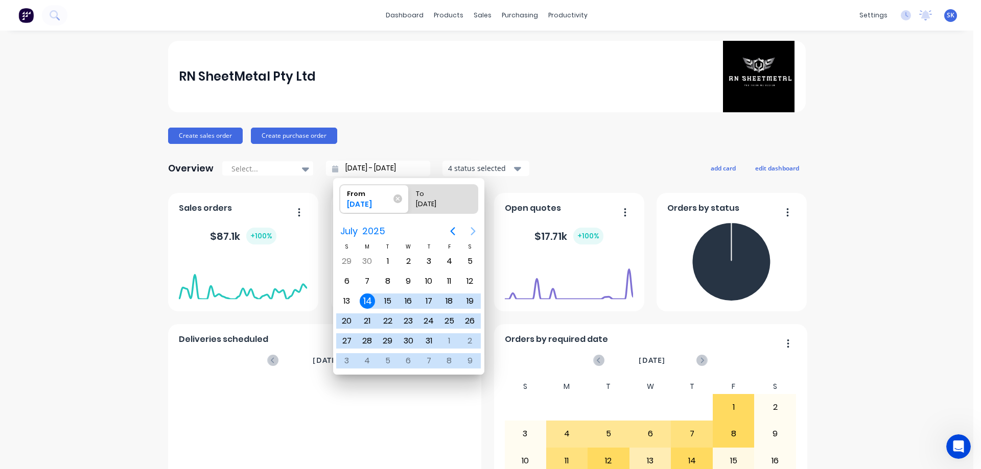
click at [467, 224] on button "Next page" at bounding box center [473, 231] width 20 height 20
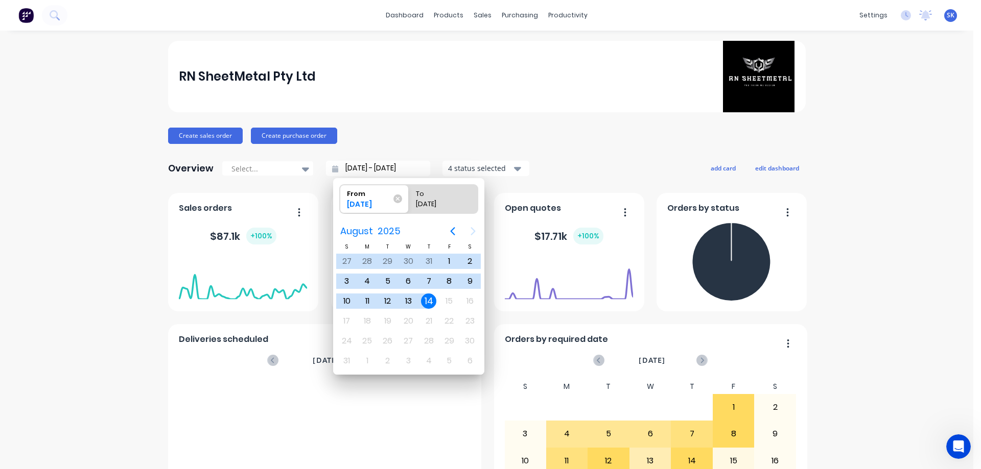
click at [422, 300] on div "14" at bounding box center [428, 301] width 15 height 15
type input "[DATE] - [DATE]"
radio input "false"
radio input "true"
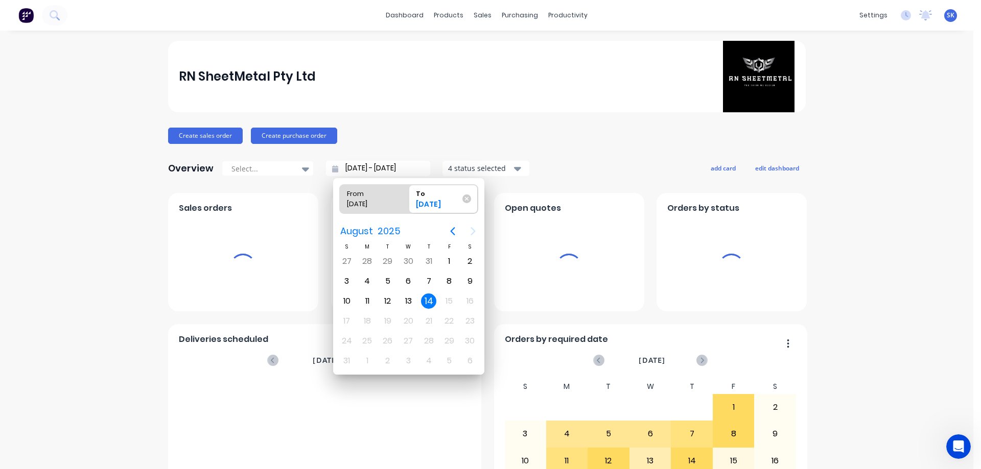
click at [434, 300] on div "14" at bounding box center [428, 301] width 15 height 15
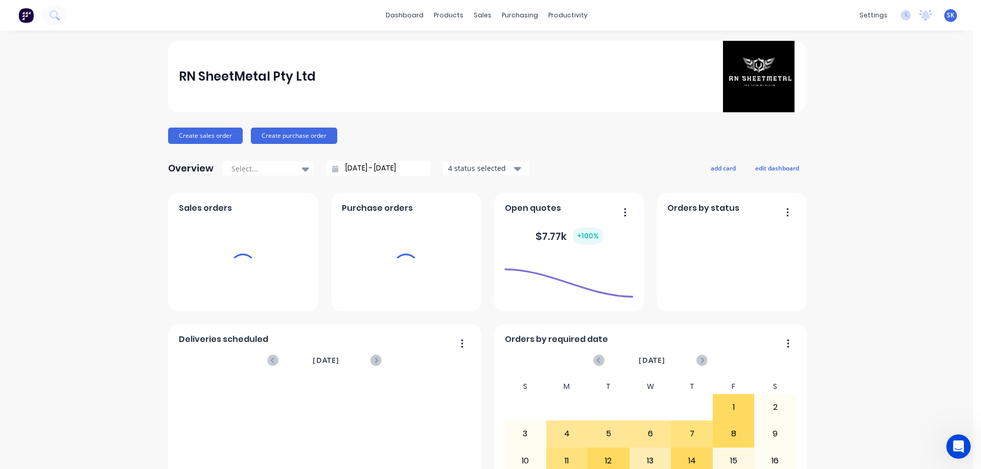
click at [478, 165] on div "4 status selected" at bounding box center [480, 168] width 64 height 11
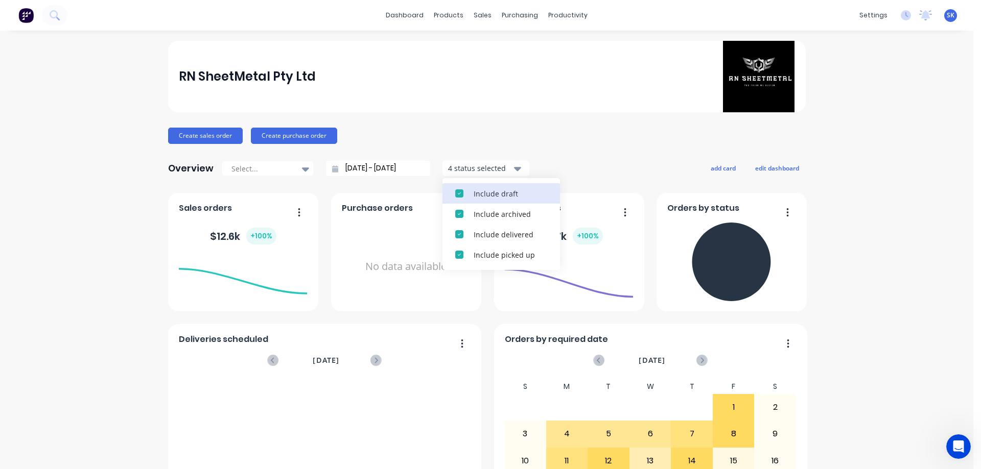
click at [478, 192] on div "Include draft" at bounding box center [511, 194] width 74 height 11
click at [478, 192] on div "Include archived" at bounding box center [511, 194] width 74 height 11
click at [549, 152] on div "RN SheetMetal Pty Ltd Create sales order Create purchase order Overview Select.…" at bounding box center [487, 439] width 638 height 796
